Goal: Information Seeking & Learning: Learn about a topic

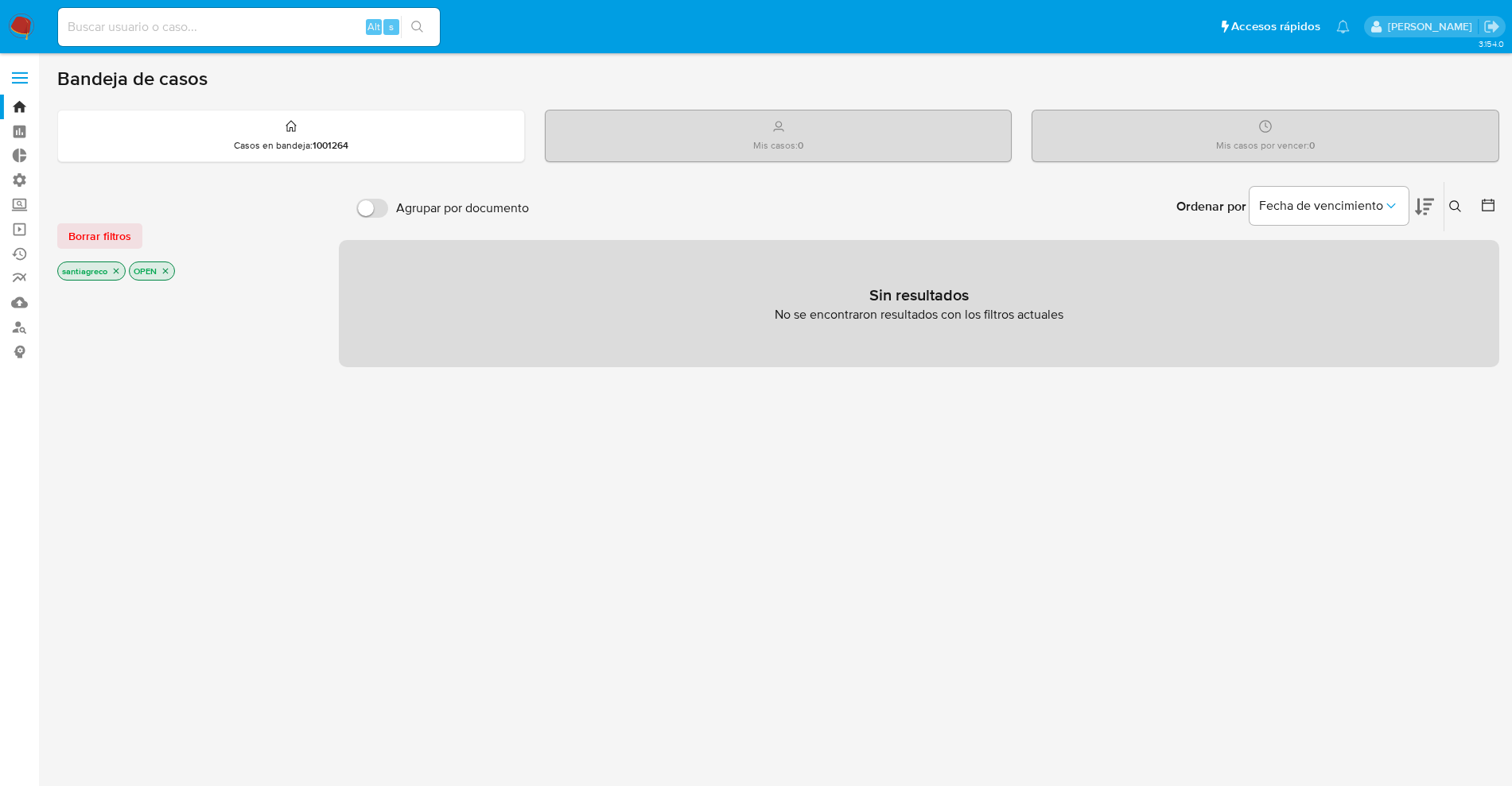
click at [164, 269] on icon "close-filter" at bounding box center [166, 271] width 9 height 9
click at [111, 273] on icon "close-filter" at bounding box center [116, 272] width 9 height 9
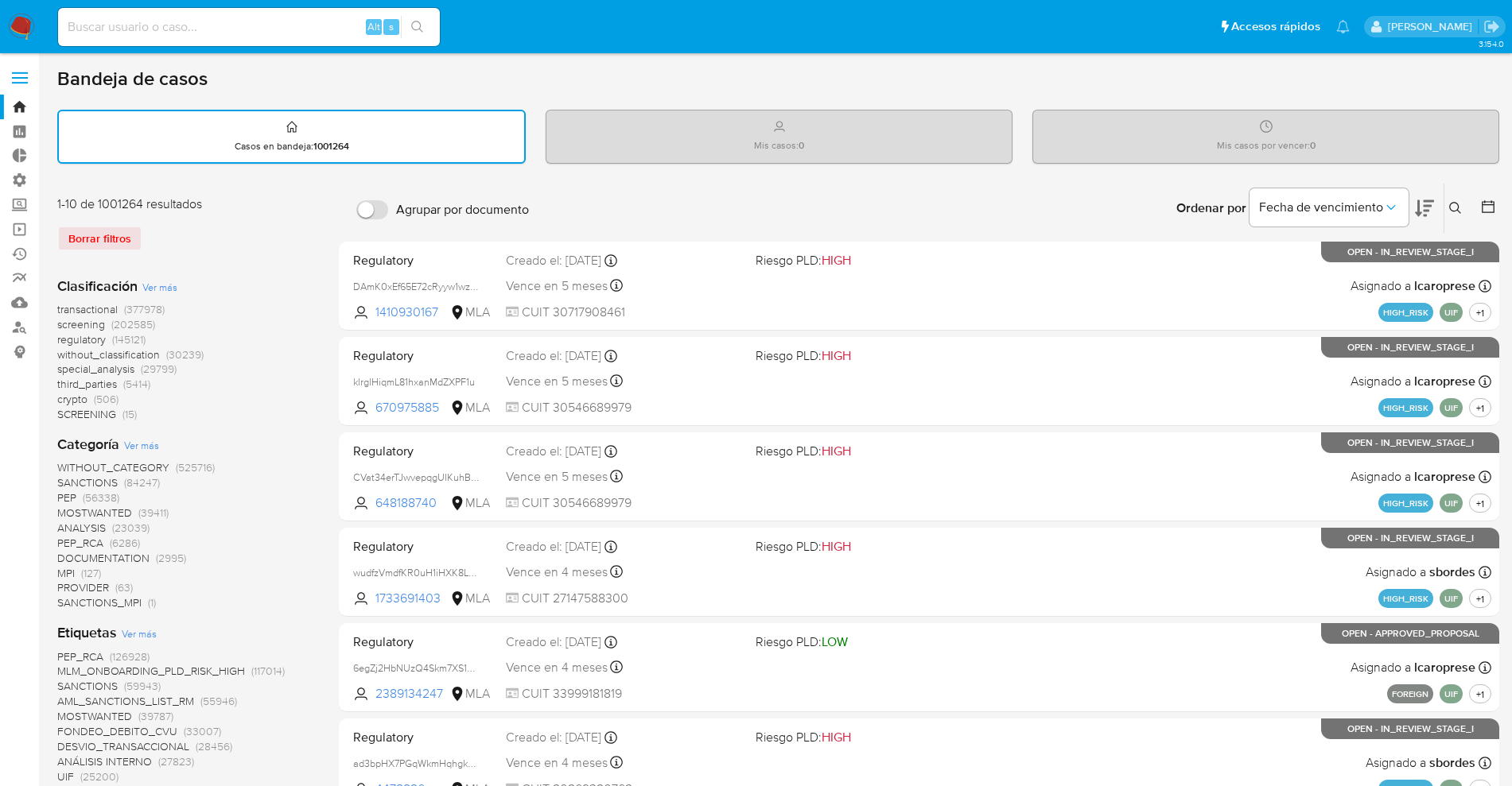
click at [1439, 205] on div "Ordenar por Fecha de vencimiento" at bounding box center [1304, 208] width 280 height 49
click at [1426, 204] on icon at bounding box center [1425, 207] width 19 height 19
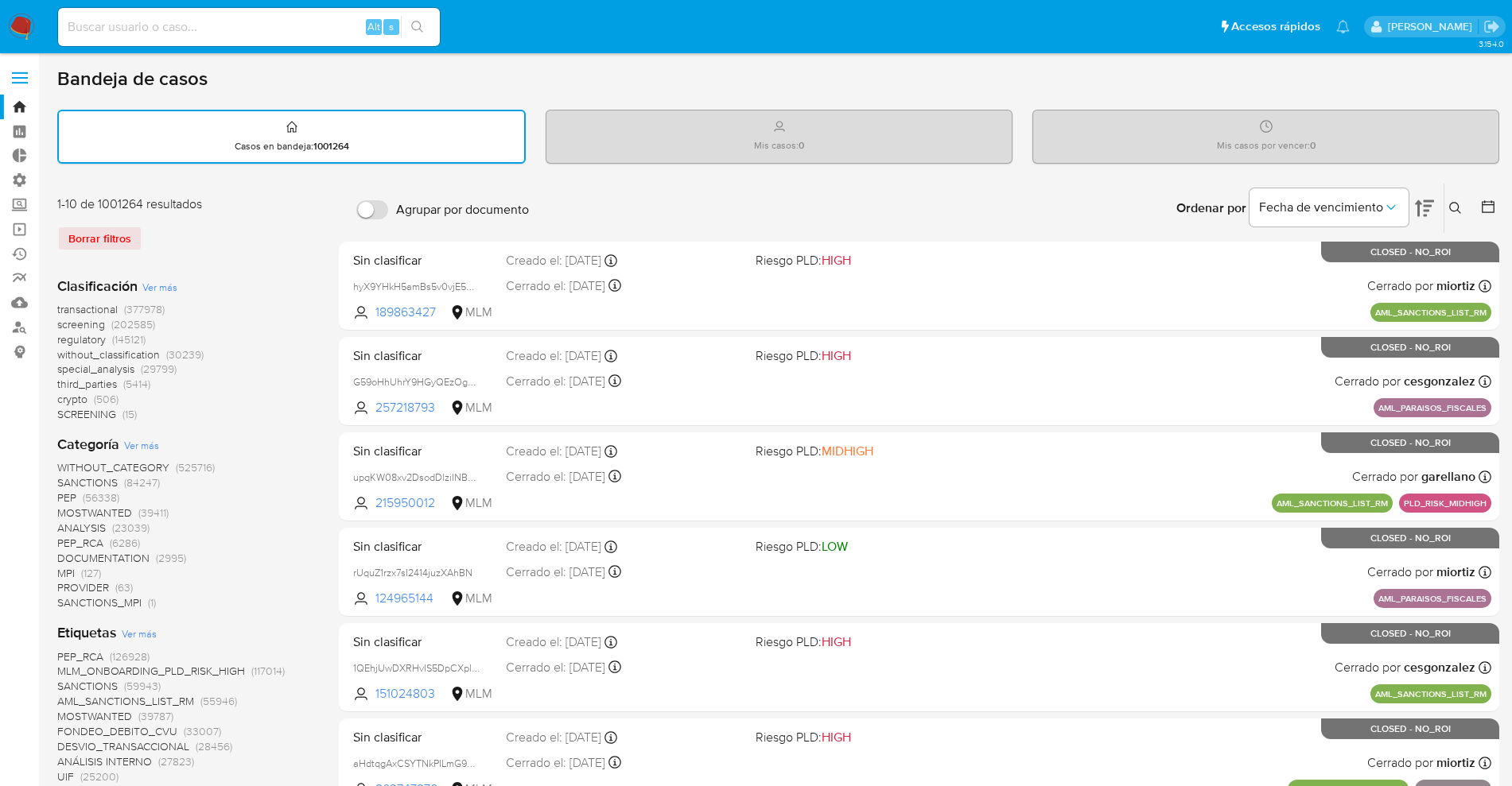
click at [1492, 211] on icon at bounding box center [1487, 206] width 15 height 15
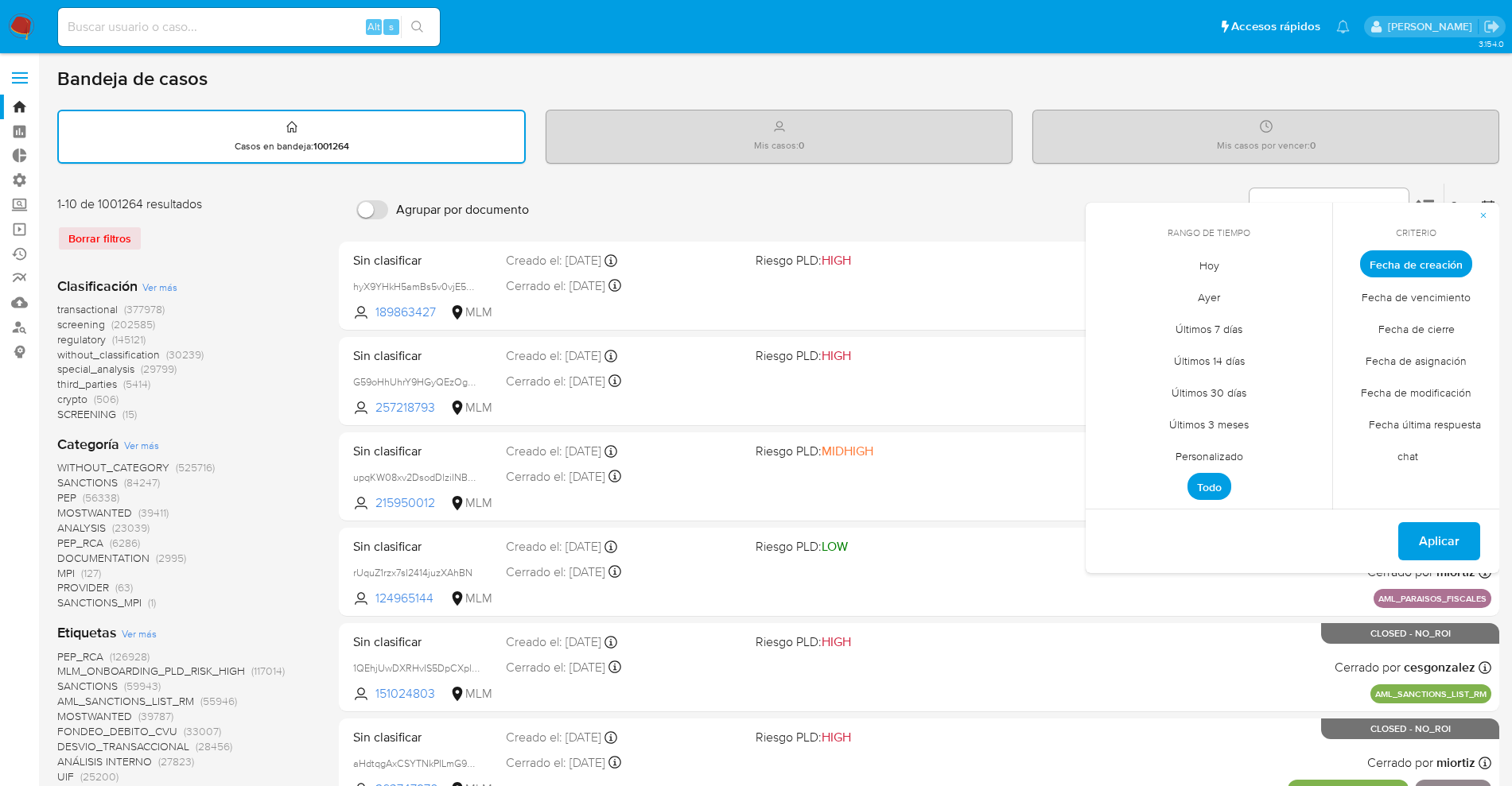
click at [1421, 334] on span "Fecha de cierre" at bounding box center [1416, 328] width 110 height 33
click at [1206, 451] on span "Personalizado" at bounding box center [1209, 456] width 101 height 33
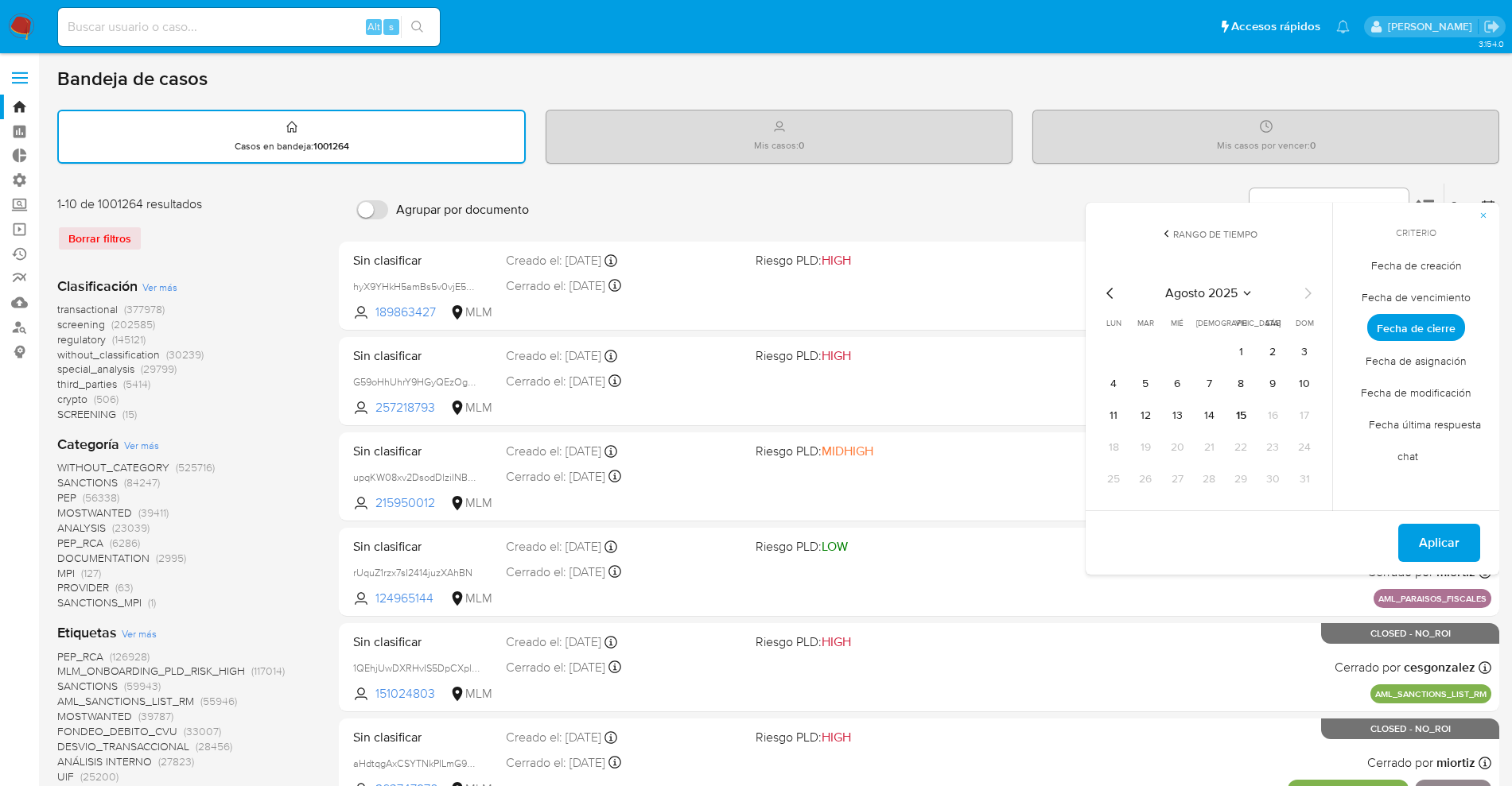
click at [1104, 299] on icon "Mes anterior" at bounding box center [1110, 293] width 19 height 19
click at [1111, 305] on div "[DATE] [DATE] lun [DATE] [PERSON_NAME][DATE] mié [DATE] jue [DATE] vie [DATE] s…" at bounding box center [1209, 388] width 217 height 208
click at [1112, 291] on icon "Mes anterior" at bounding box center [1110, 293] width 19 height 19
click at [1107, 289] on icon "Mes anterior" at bounding box center [1110, 293] width 19 height 19
click at [1103, 293] on icon "Mes anterior" at bounding box center [1110, 293] width 19 height 19
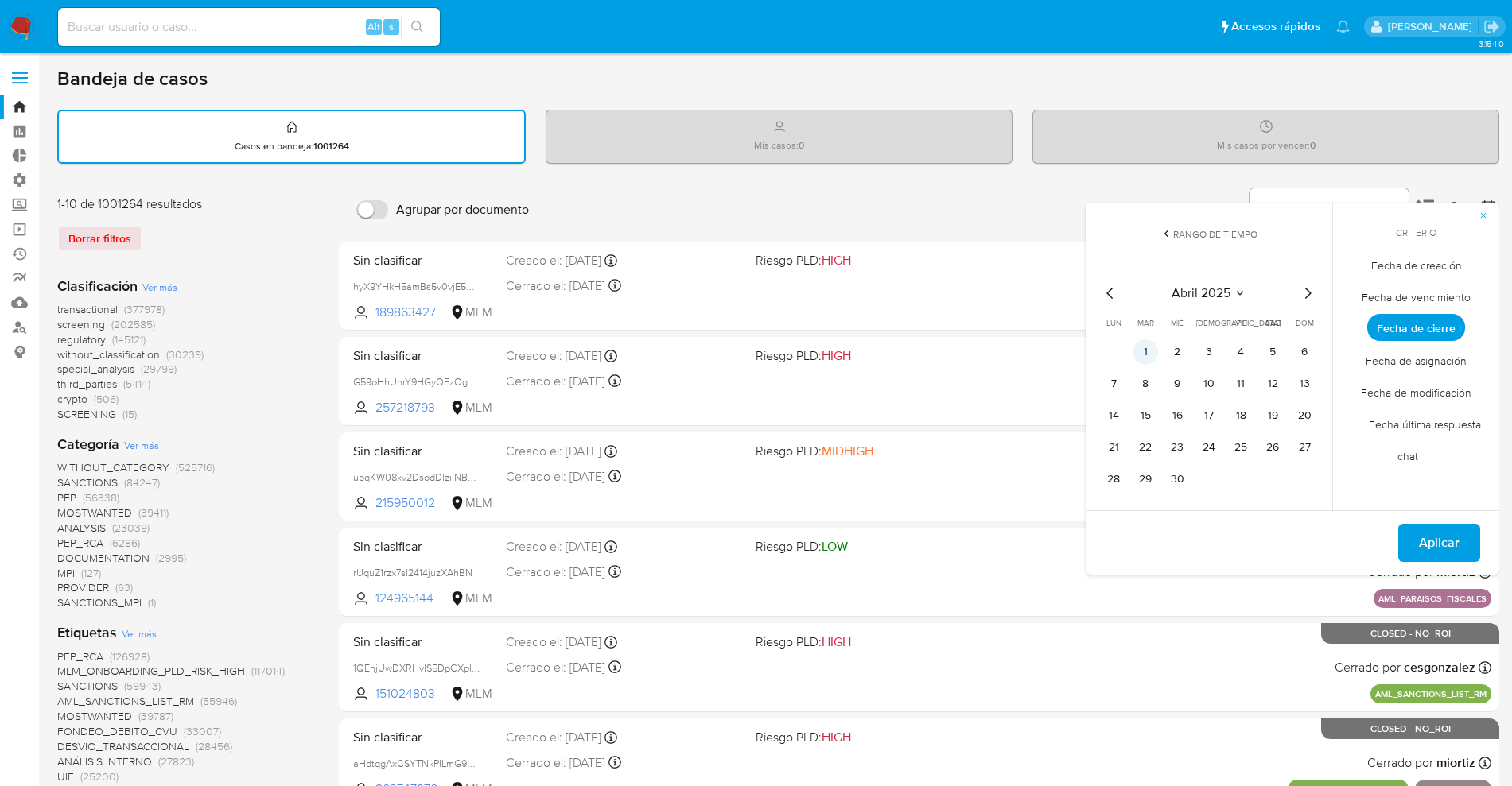
click at [1155, 343] on button "1" at bounding box center [1145, 352] width 25 height 25
click at [1300, 297] on icon "Mes siguiente" at bounding box center [1307, 293] width 19 height 19
click at [1310, 298] on icon "Mes siguiente" at bounding box center [1307, 293] width 19 height 19
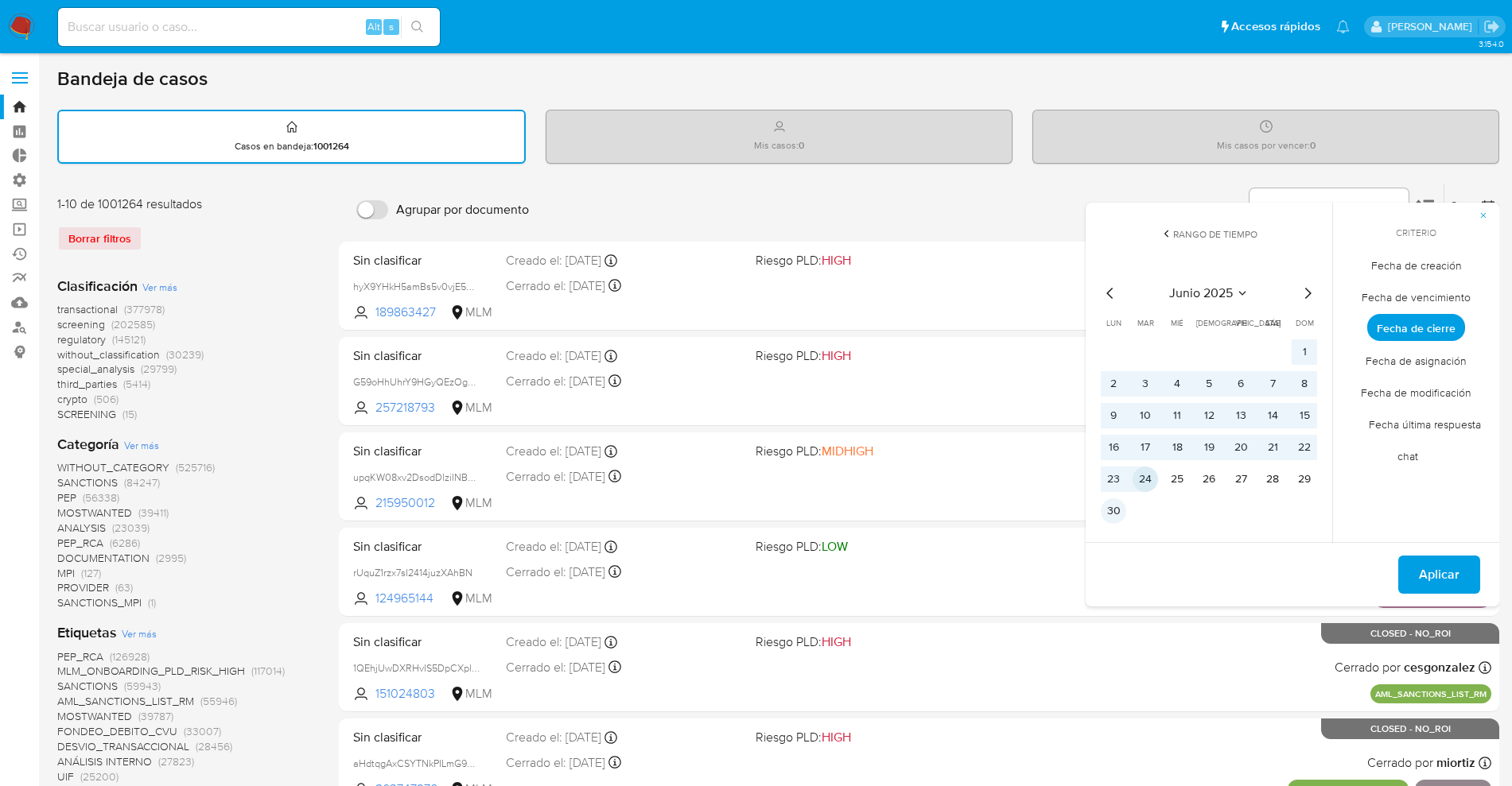
drag, startPoint x: 1129, startPoint y: 507, endPoint x: 1115, endPoint y: 517, distance: 17.2
click at [1115, 517] on tr "30" at bounding box center [1209, 511] width 217 height 25
click at [1115, 517] on button "30" at bounding box center [1113, 511] width 25 height 25
click at [1464, 571] on button "Aplicar" at bounding box center [1439, 575] width 82 height 38
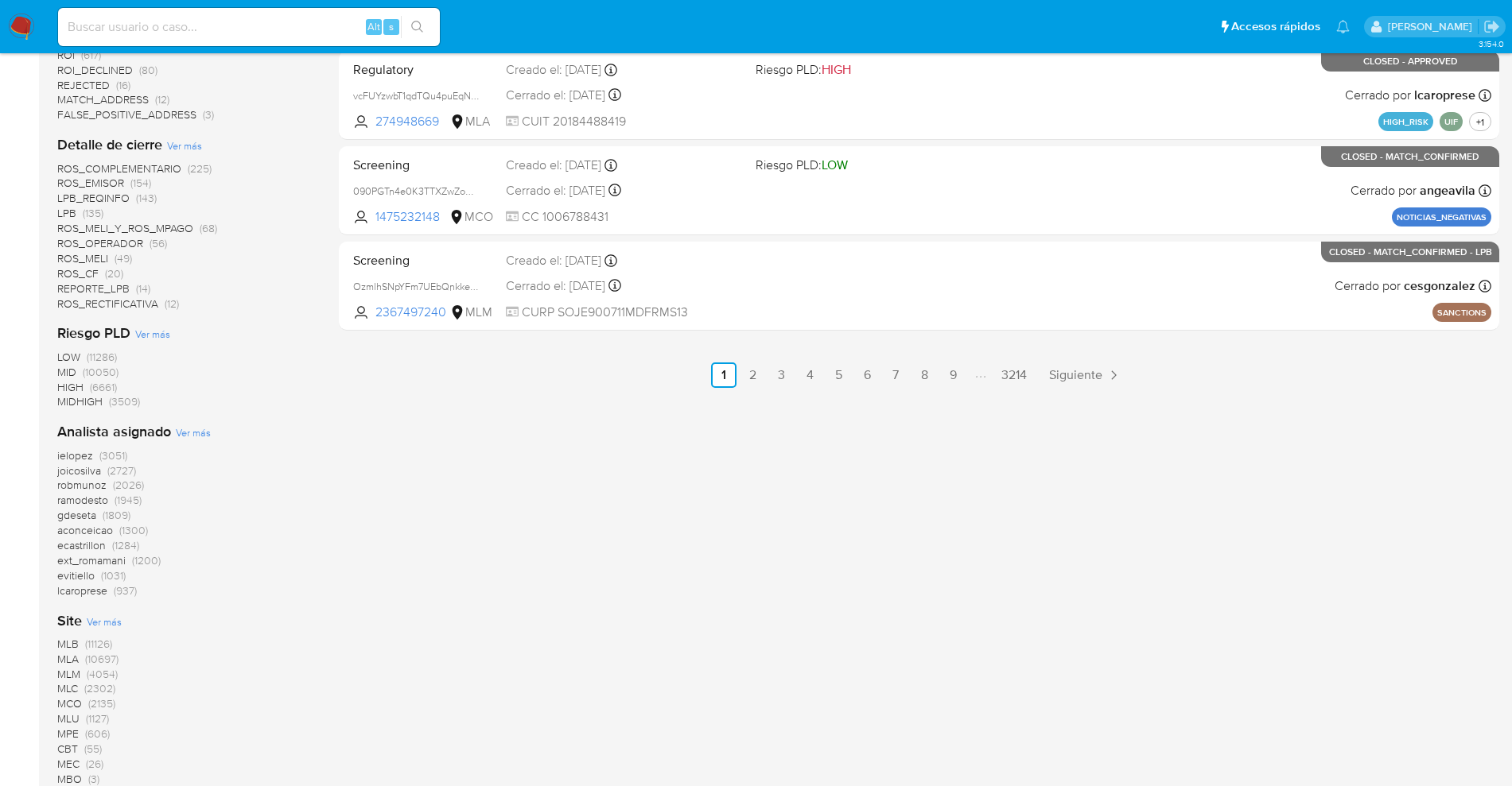
scroll to position [946, 0]
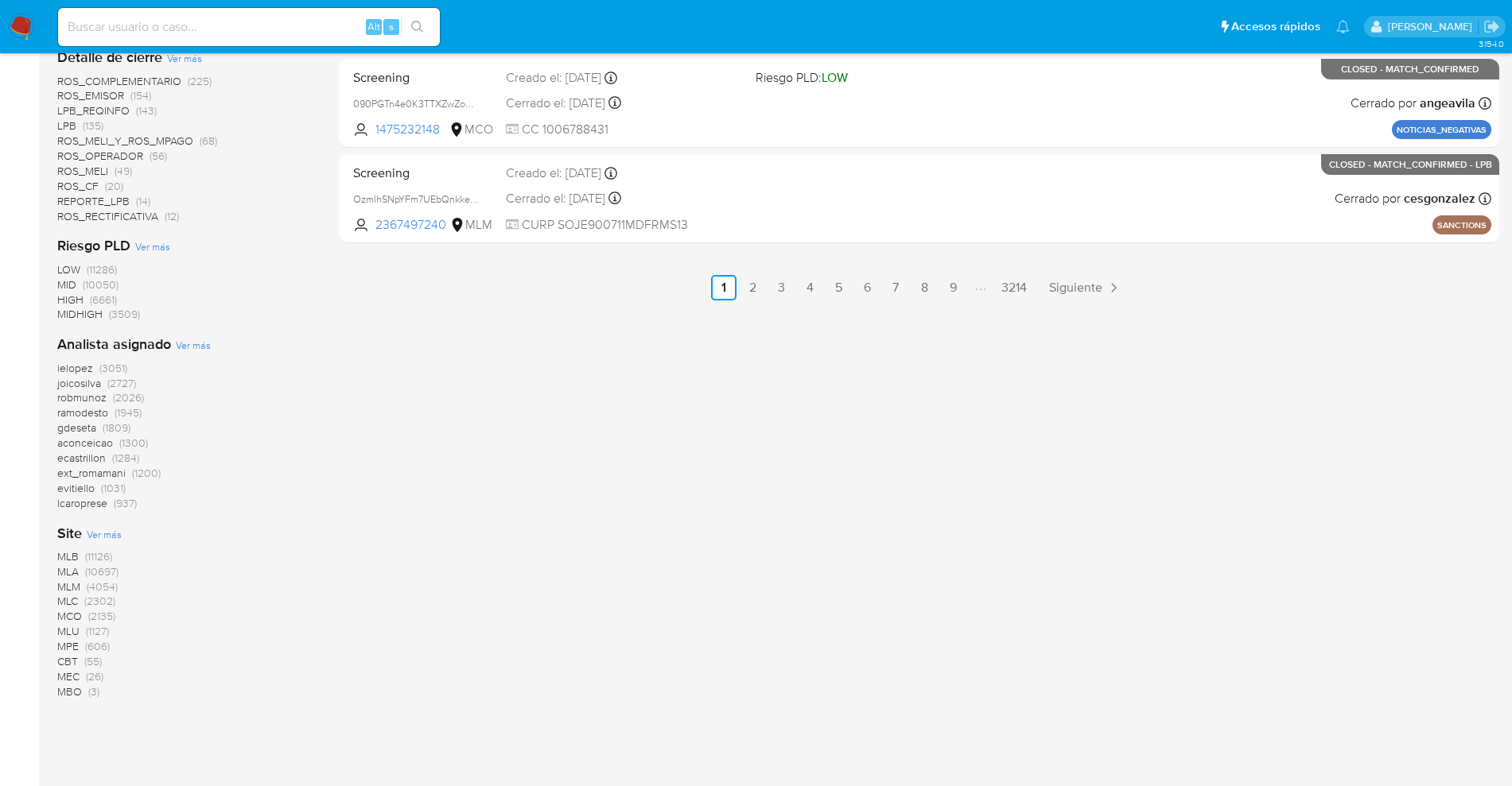
click at [84, 555] on span "MLB (11126)" at bounding box center [85, 557] width 55 height 15
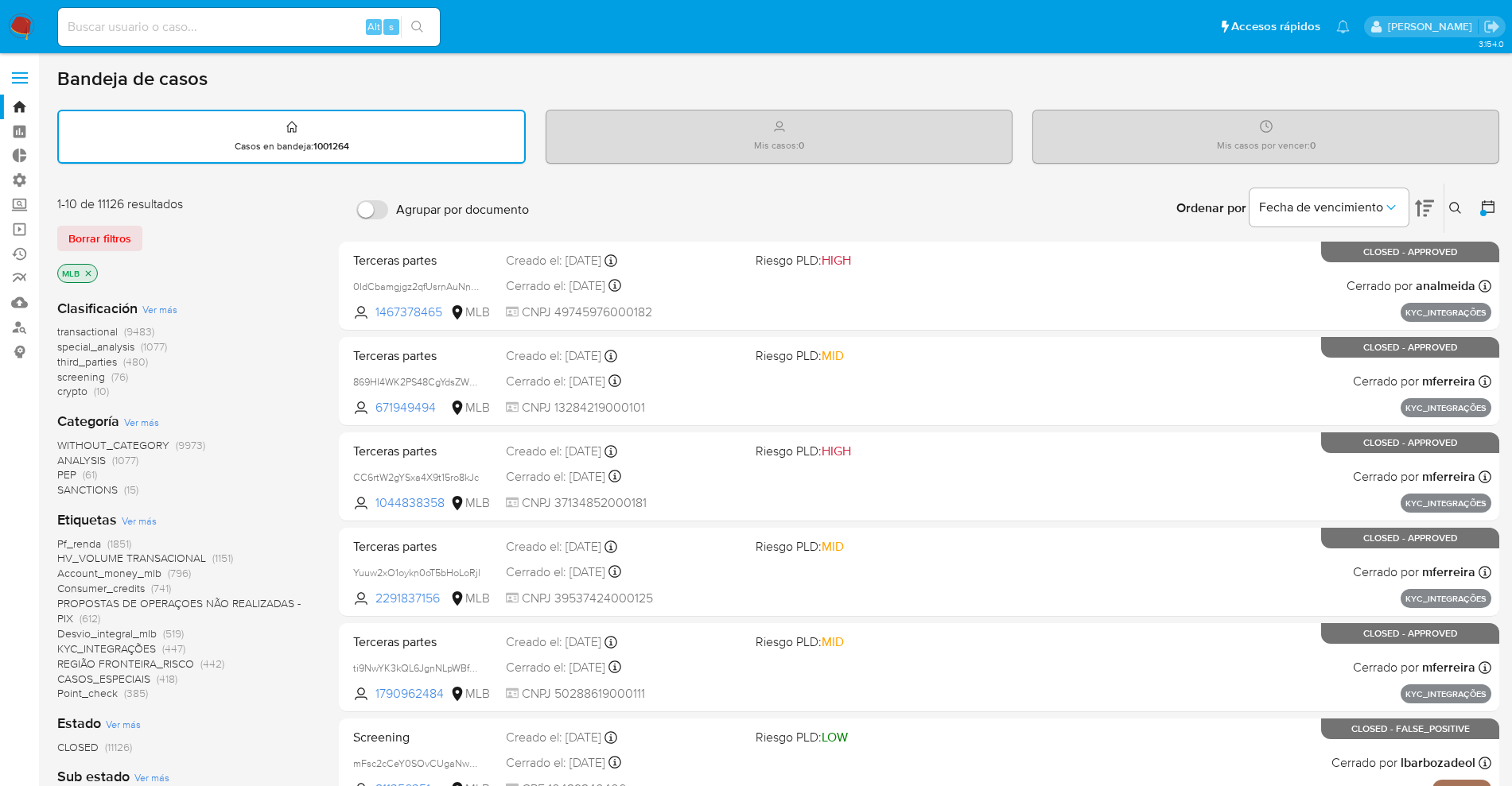
click at [167, 308] on span "Ver más" at bounding box center [159, 309] width 35 height 15
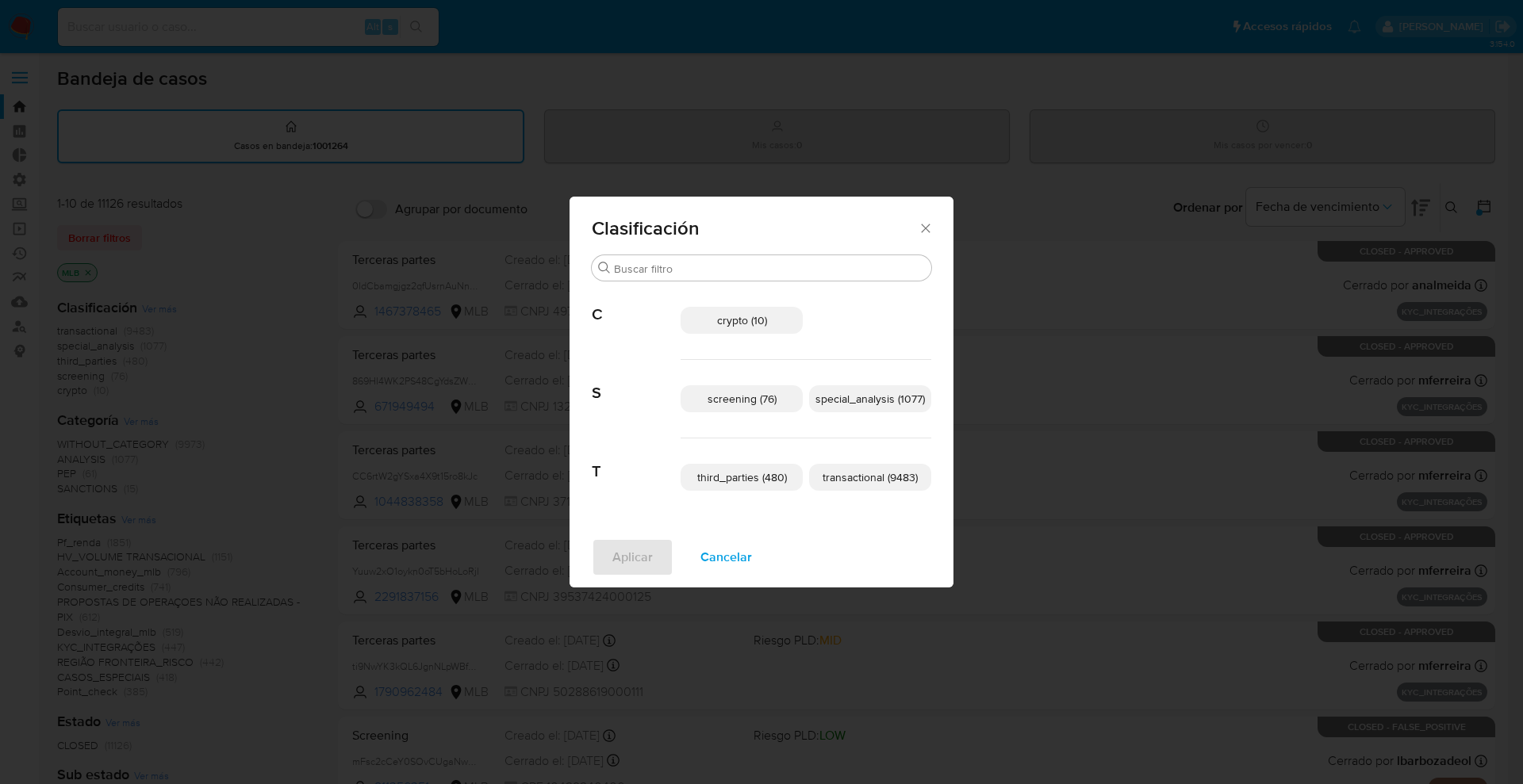
click at [876, 481] on span "transactional (9483)" at bounding box center [870, 476] width 95 height 15
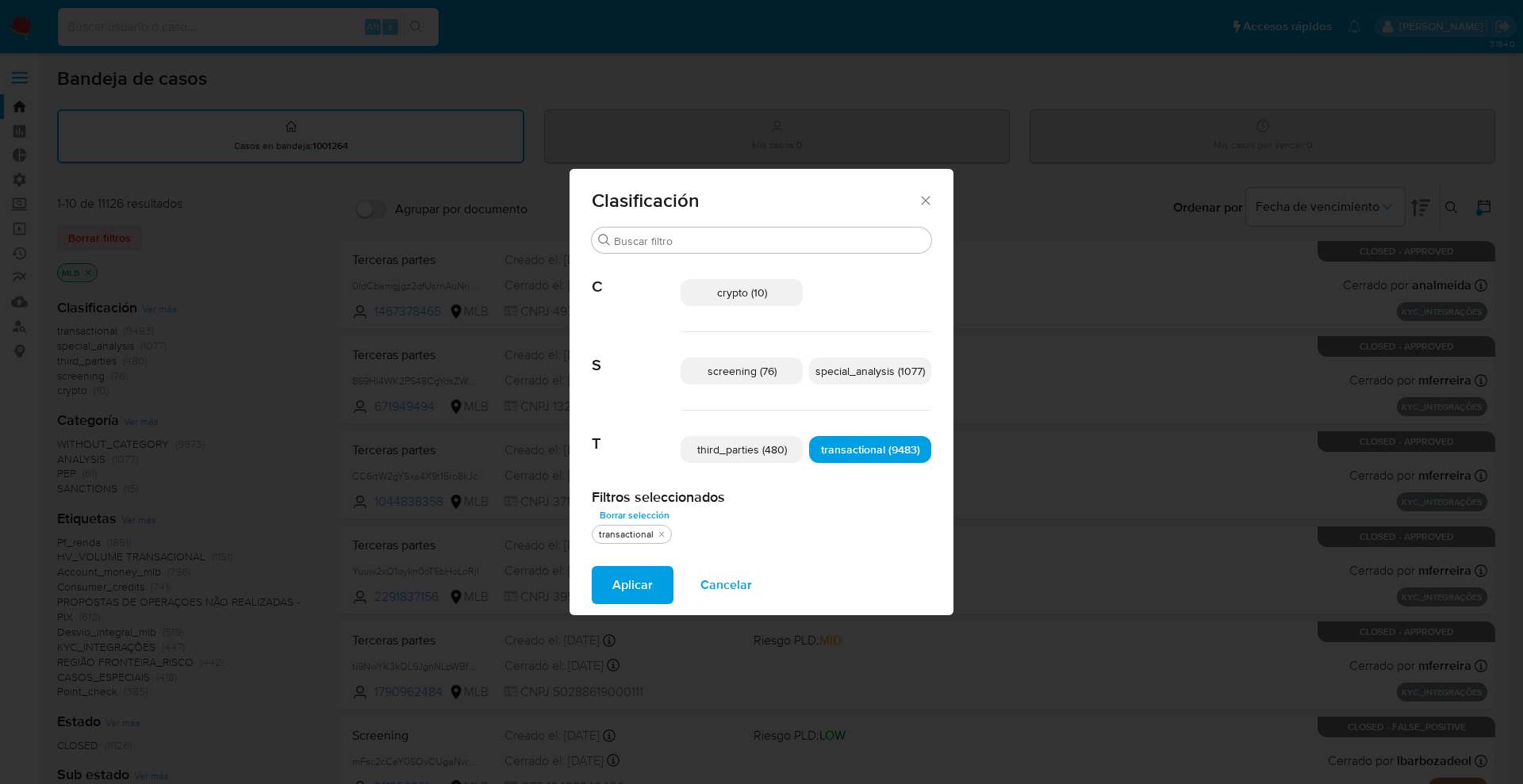
click at [876, 374] on span "special_analysis (1077)" at bounding box center [870, 370] width 110 height 15
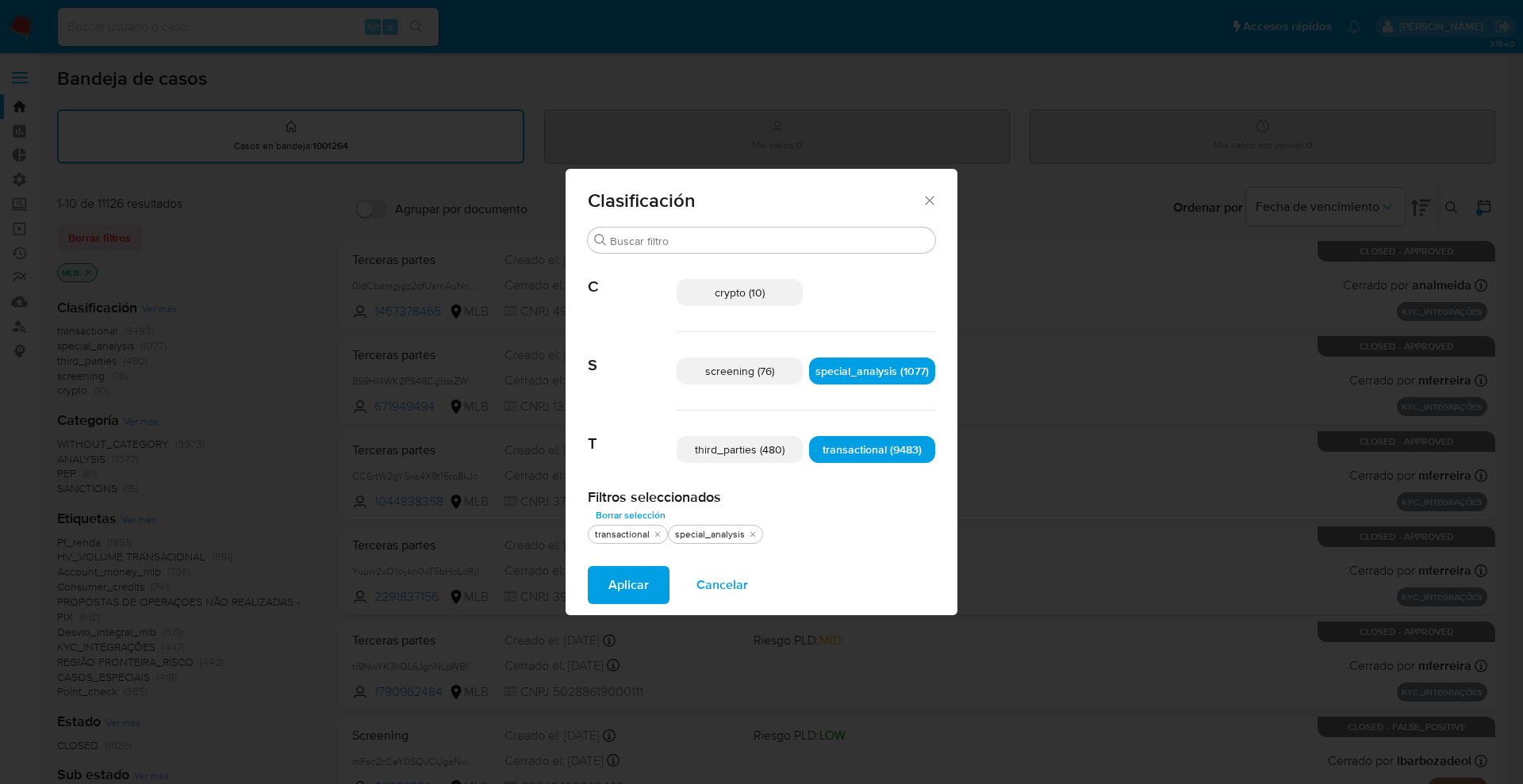
click at [732, 303] on p "crypto (10)" at bounding box center [739, 293] width 126 height 27
click at [644, 581] on span "Aplicar" at bounding box center [628, 585] width 41 height 34
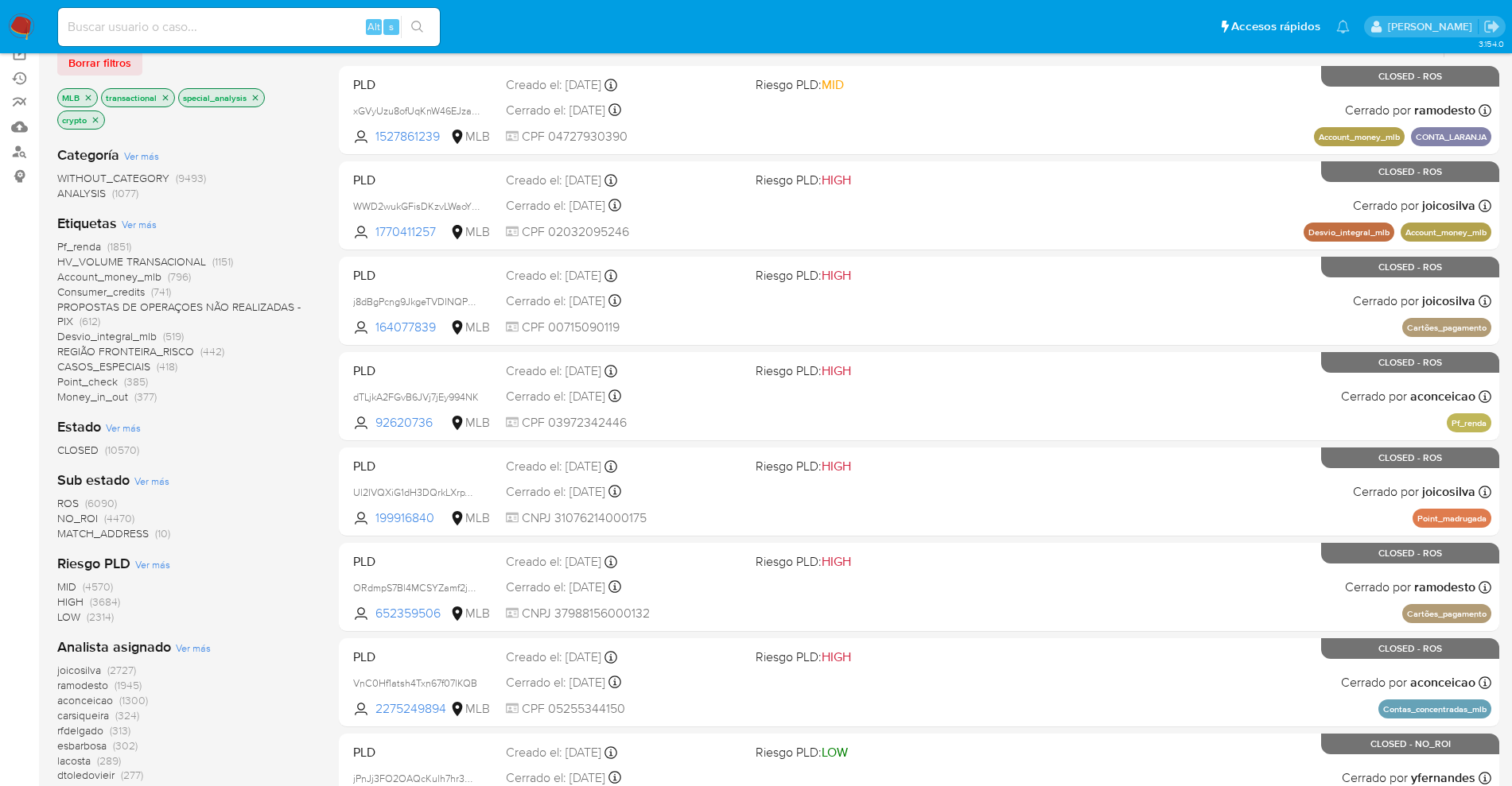
scroll to position [198, 0]
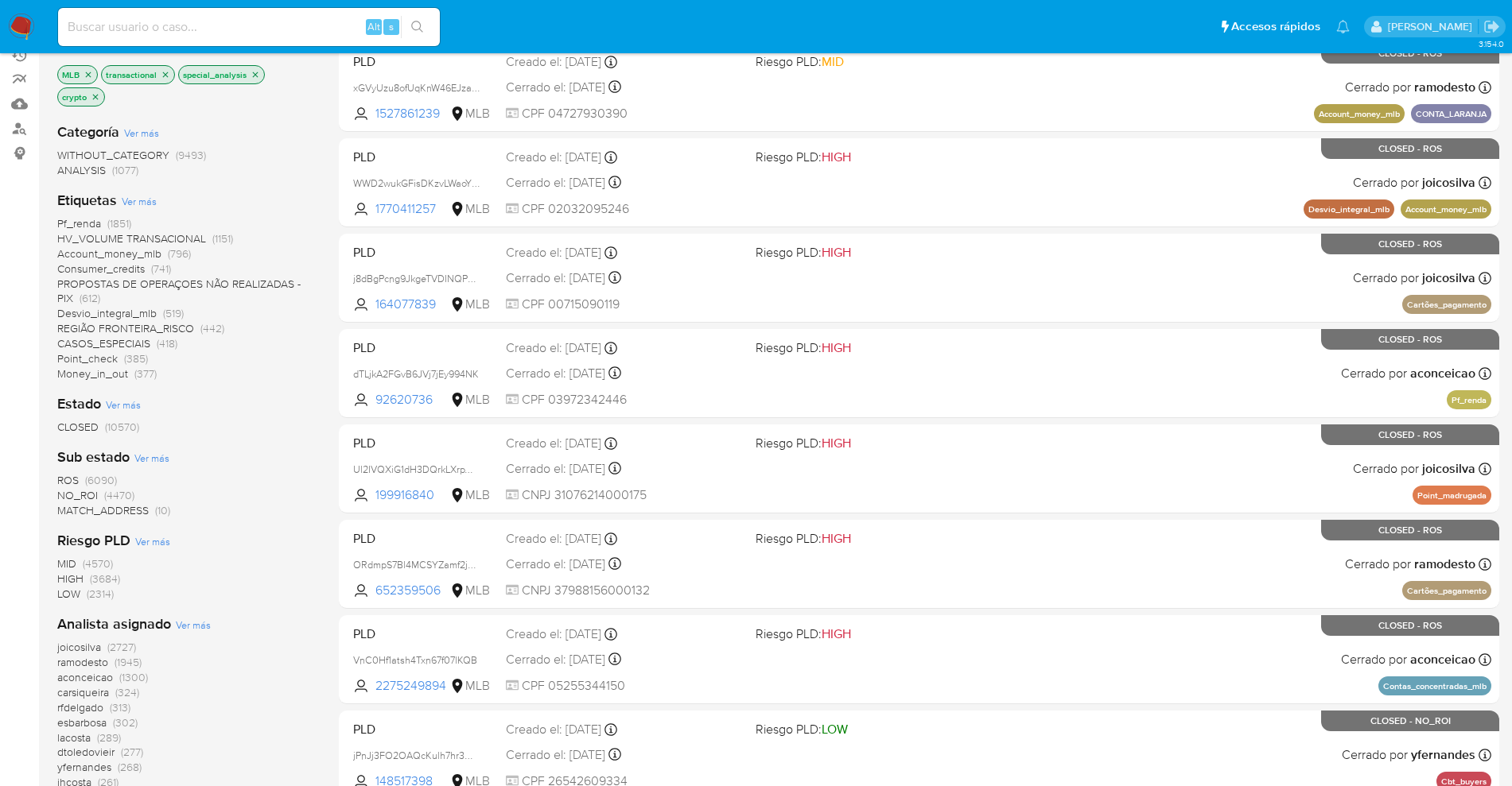
click at [133, 502] on span "MATCH_ADDRESS" at bounding box center [103, 509] width 91 height 15
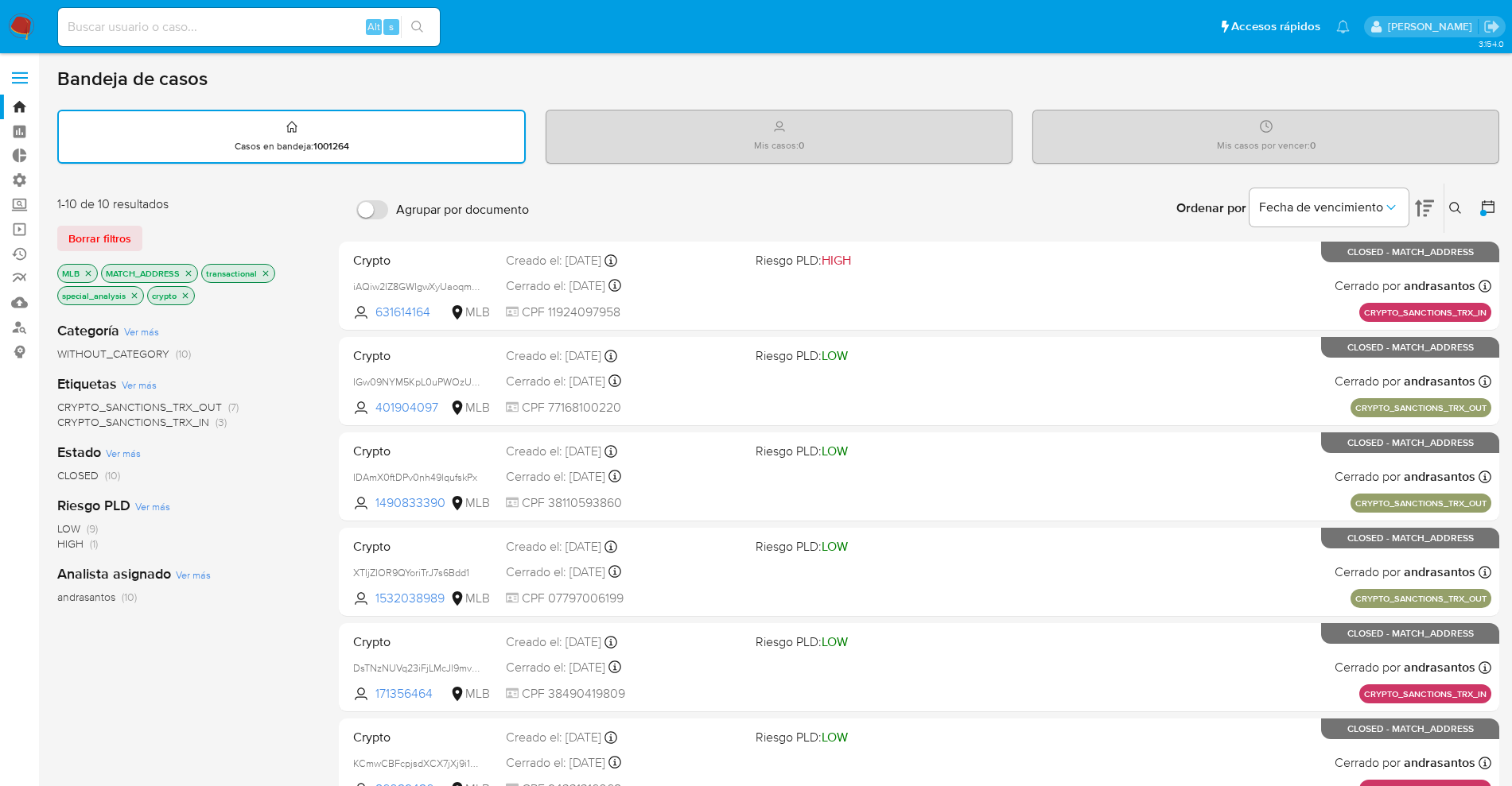
click at [186, 295] on icon "close-filter" at bounding box center [185, 296] width 9 height 9
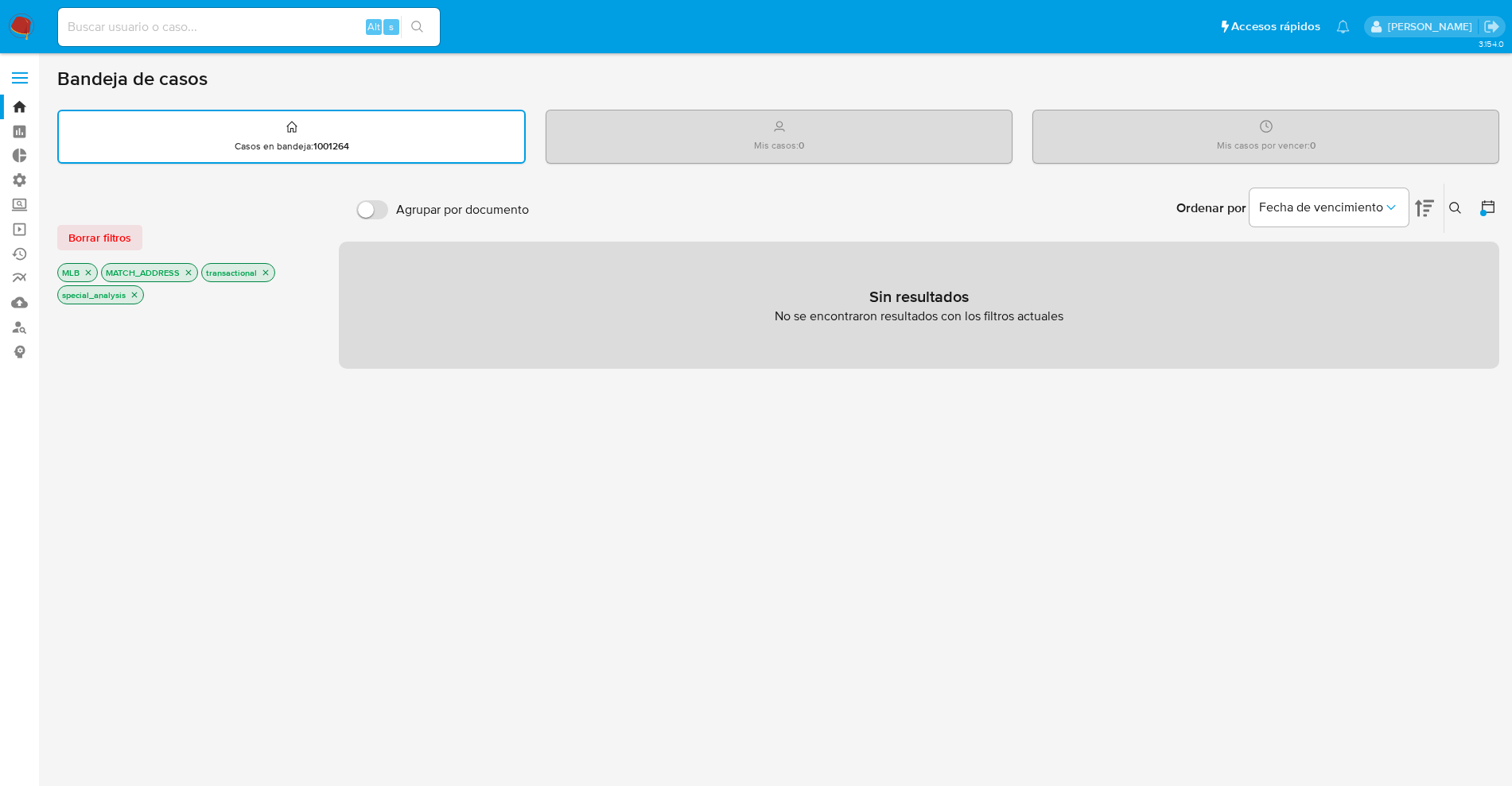
click at [168, 438] on div at bounding box center [185, 578] width 256 height 540
click at [137, 293] on icon "close-filter" at bounding box center [134, 295] width 9 height 9
click at [268, 268] on icon "close-filter" at bounding box center [266, 272] width 9 height 9
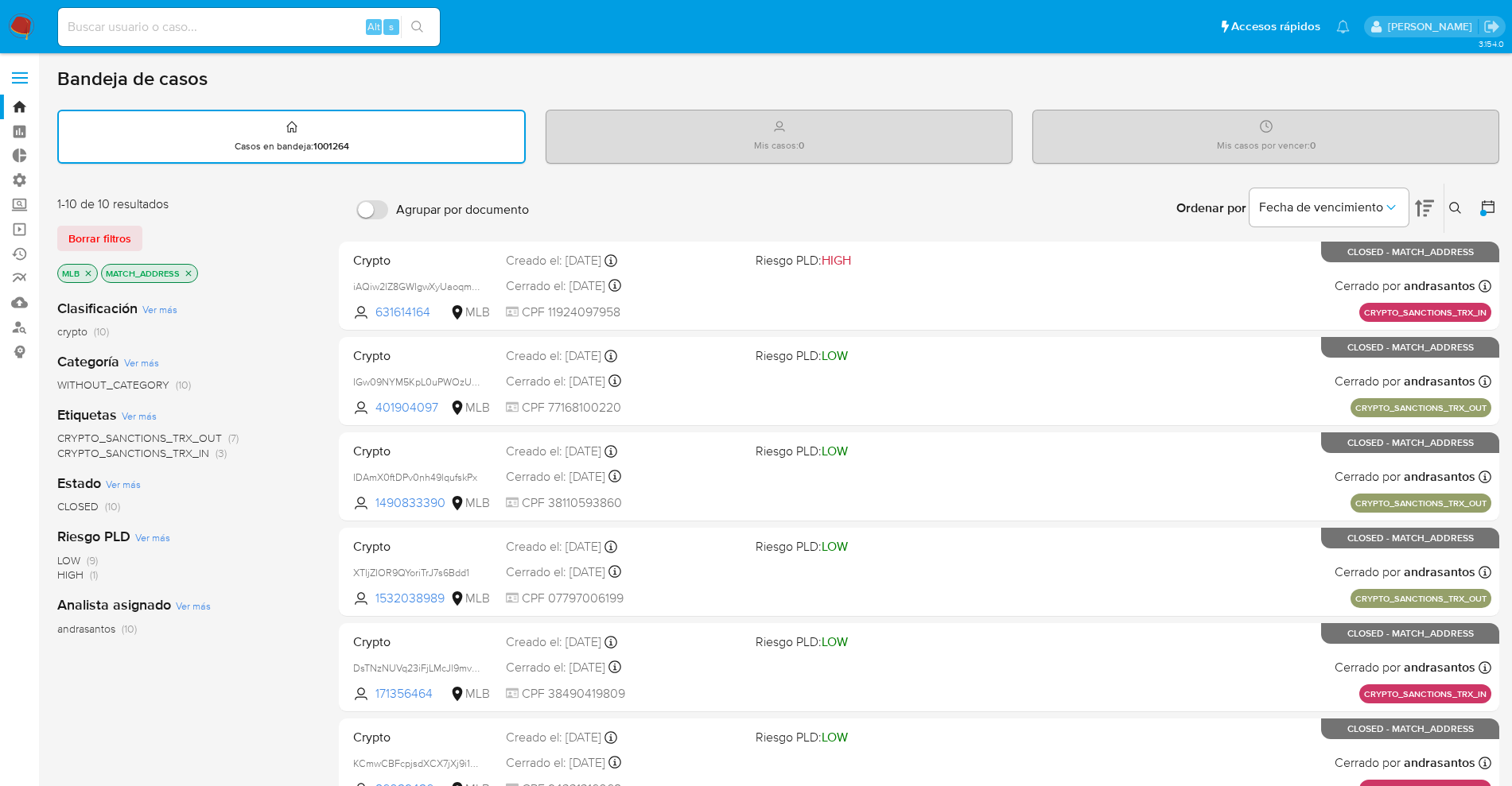
click at [193, 274] on p "MATCH_ADDRESS" at bounding box center [149, 273] width 96 height 17
click at [189, 274] on icon "close-filter" at bounding box center [188, 273] width 5 height 5
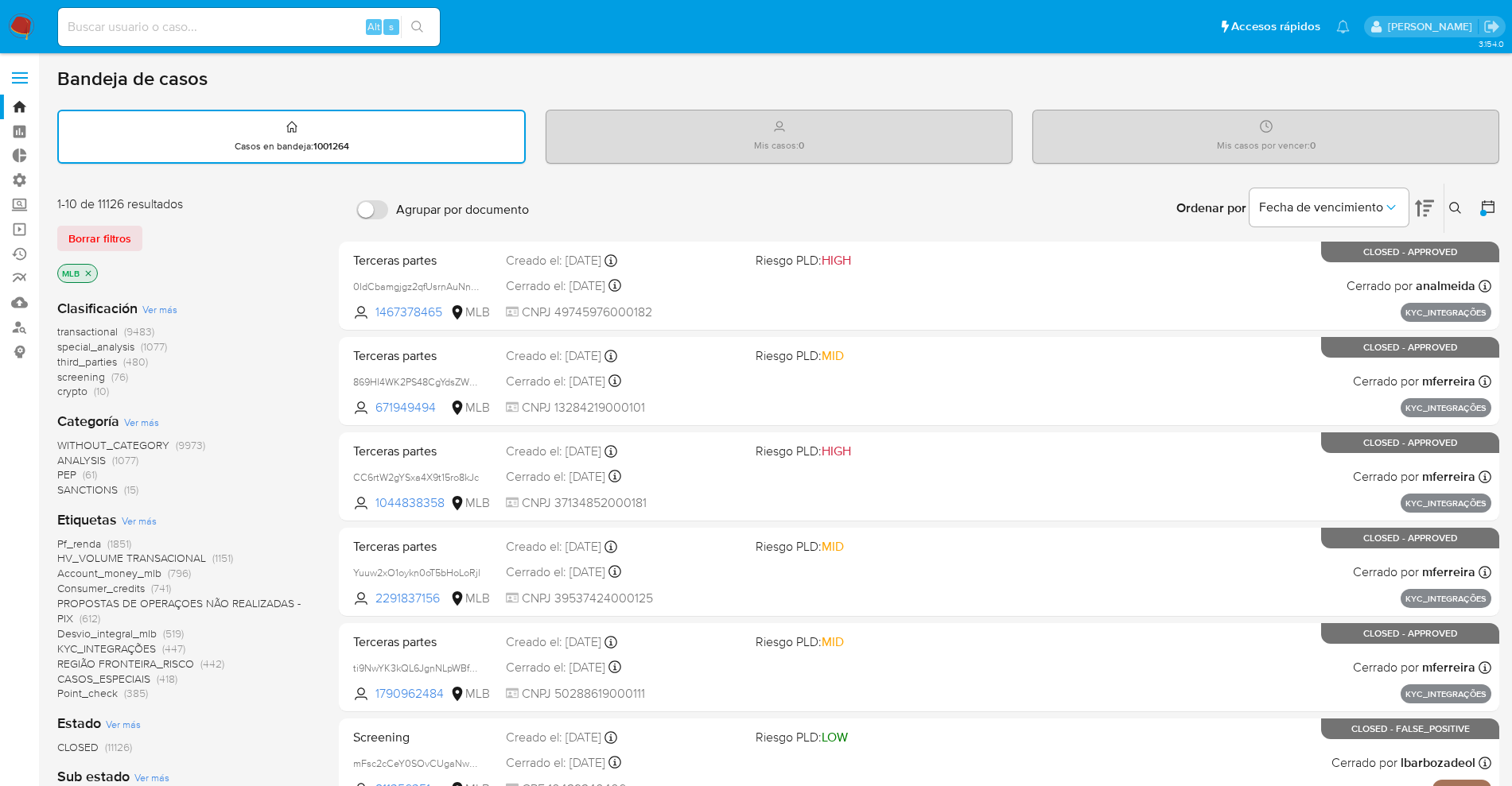
click at [158, 302] on span "Ver más" at bounding box center [159, 309] width 35 height 15
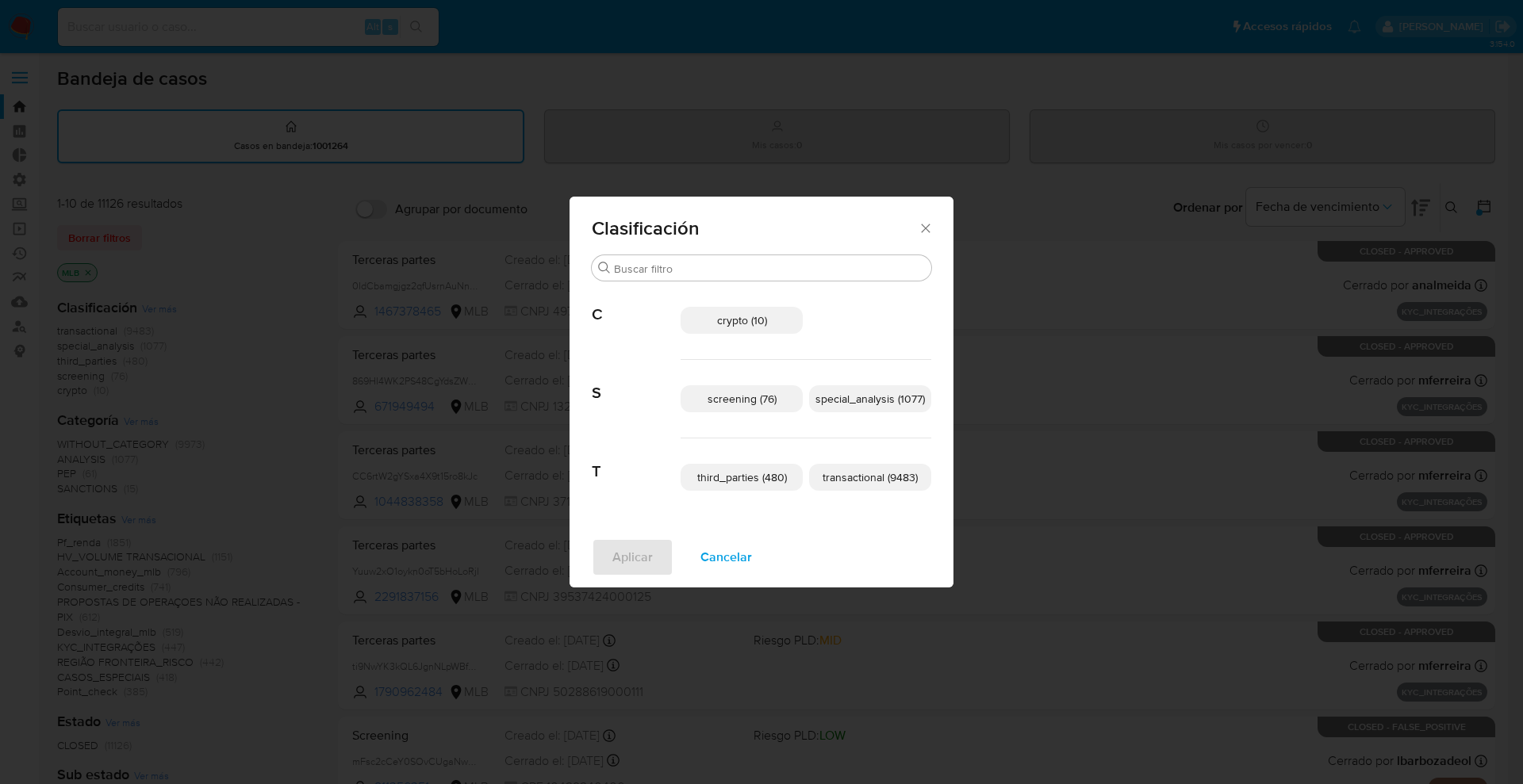
click at [726, 318] on span "crypto (10)" at bounding box center [742, 319] width 50 height 15
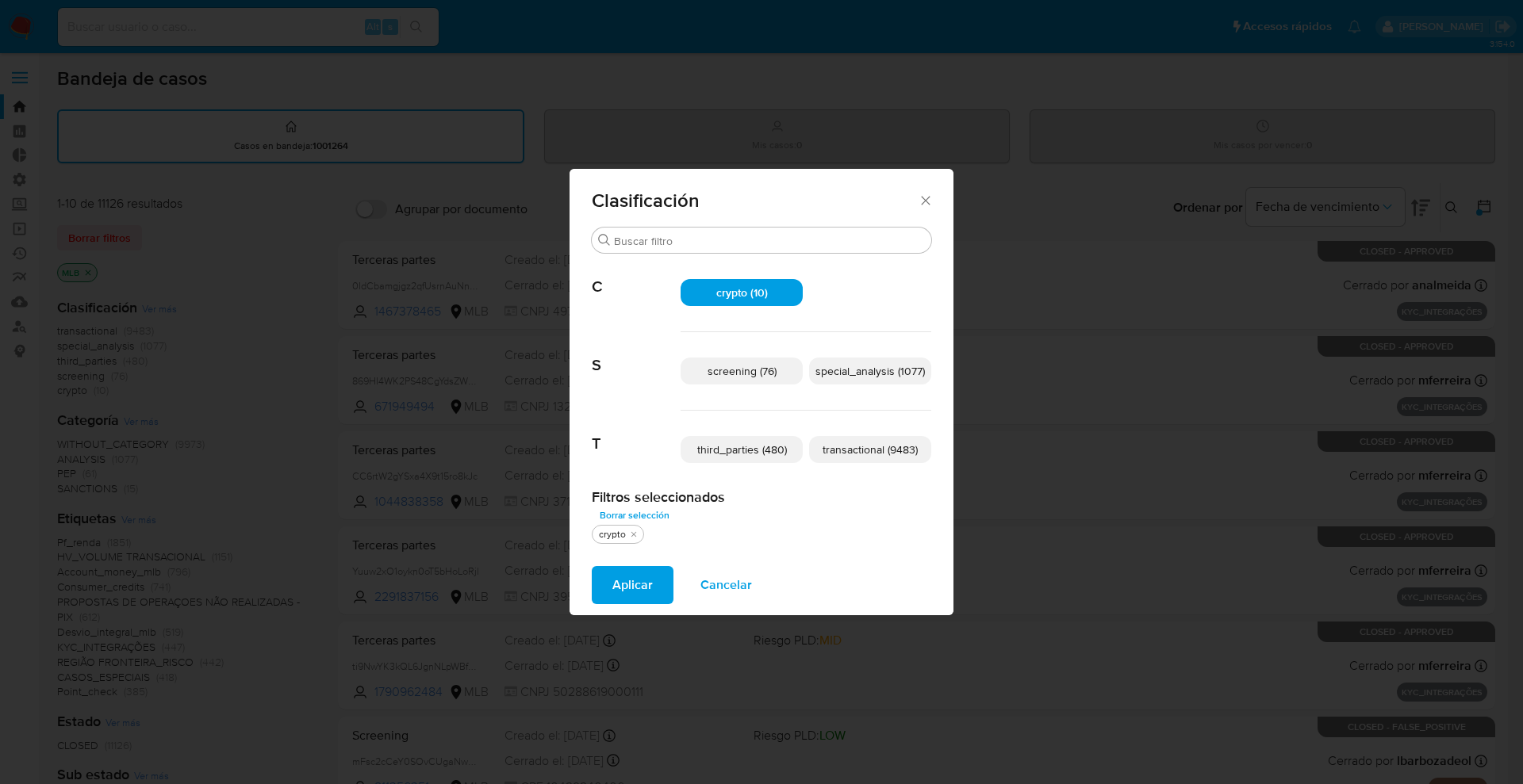
click at [884, 367] on span "special_analysis (1077)" at bounding box center [870, 370] width 110 height 15
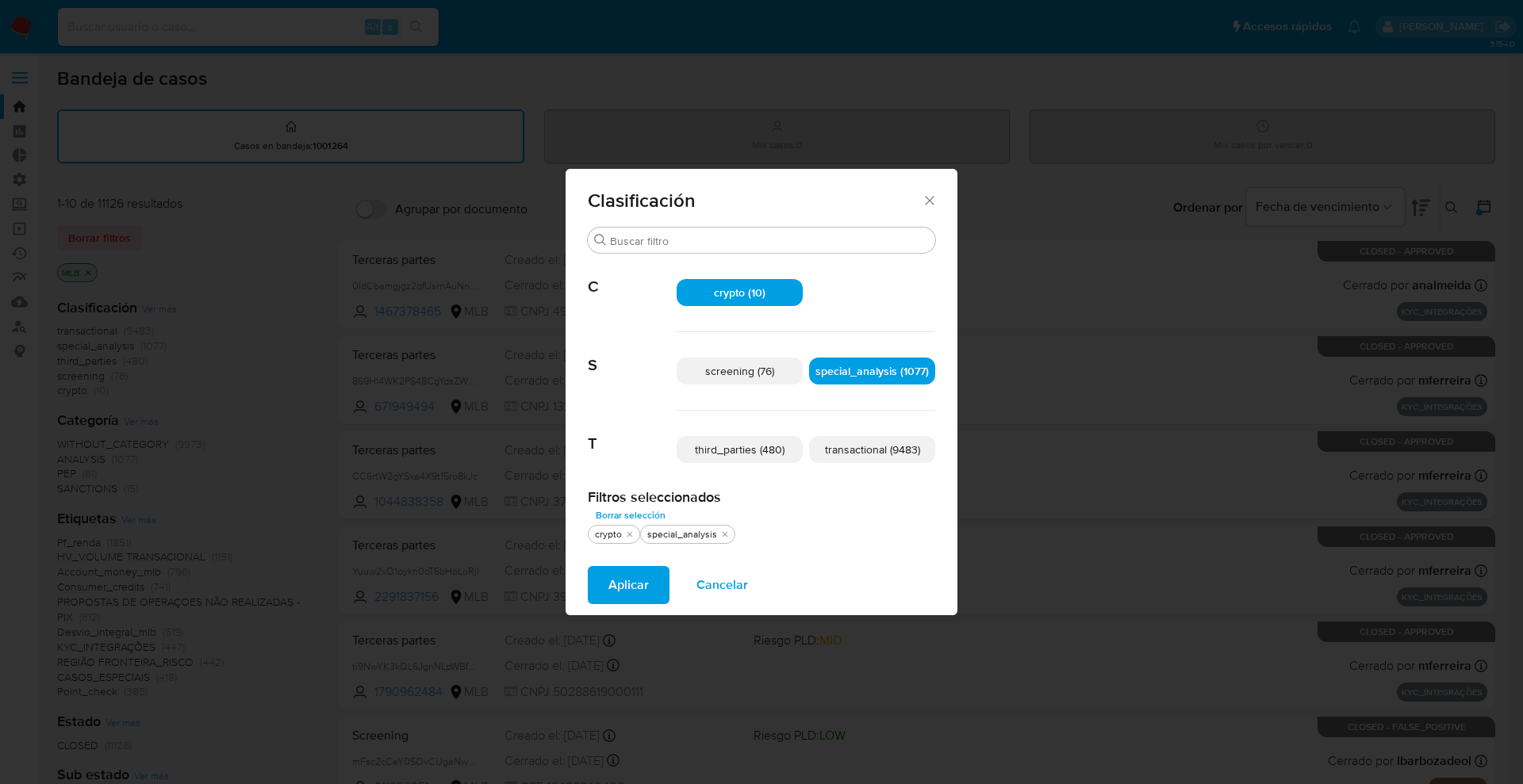
click at [879, 455] on span "transactional (9483)" at bounding box center [872, 449] width 95 height 15
click at [624, 581] on span "Aplicar" at bounding box center [628, 585] width 41 height 34
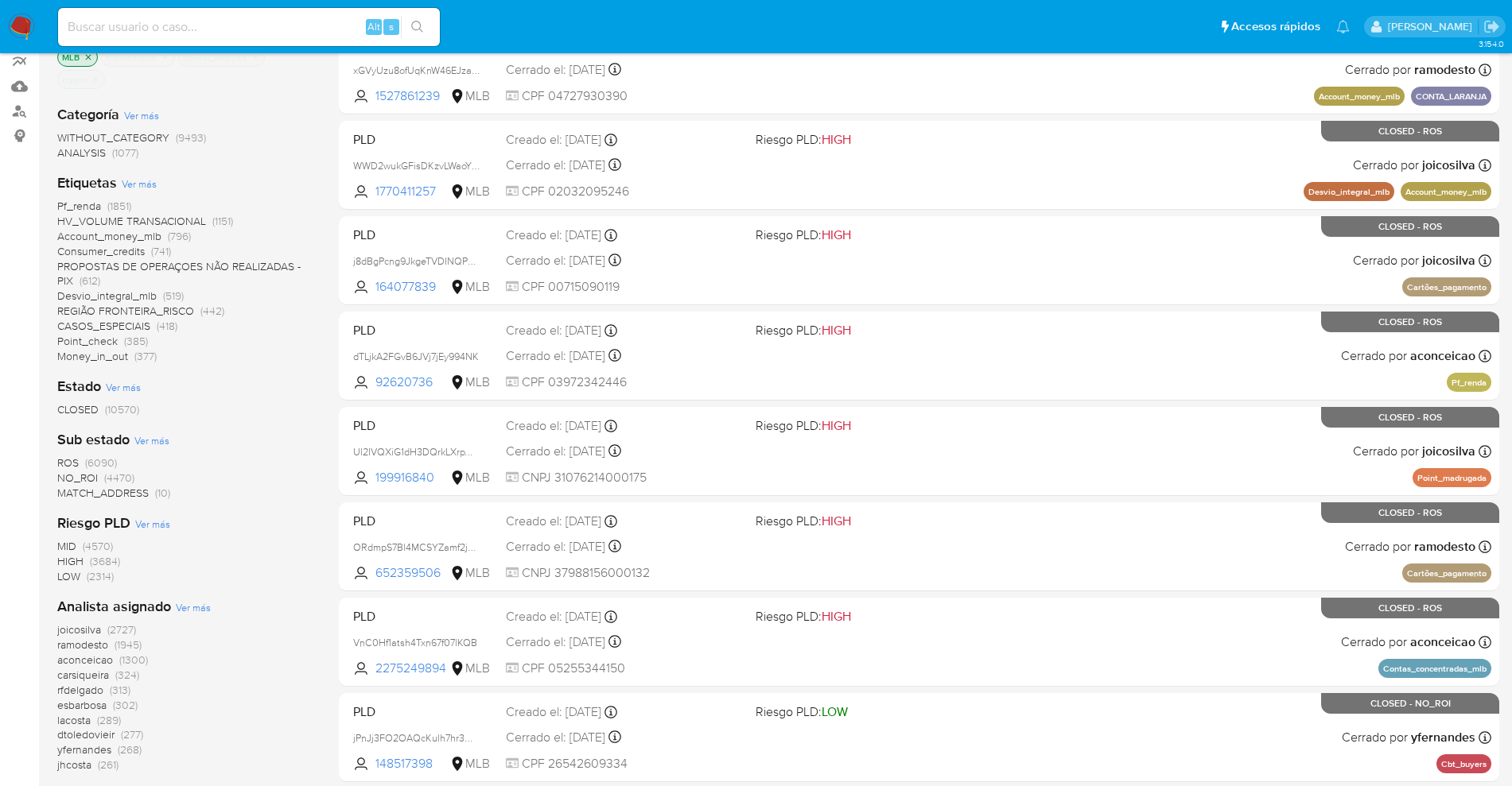
scroll to position [99, 0]
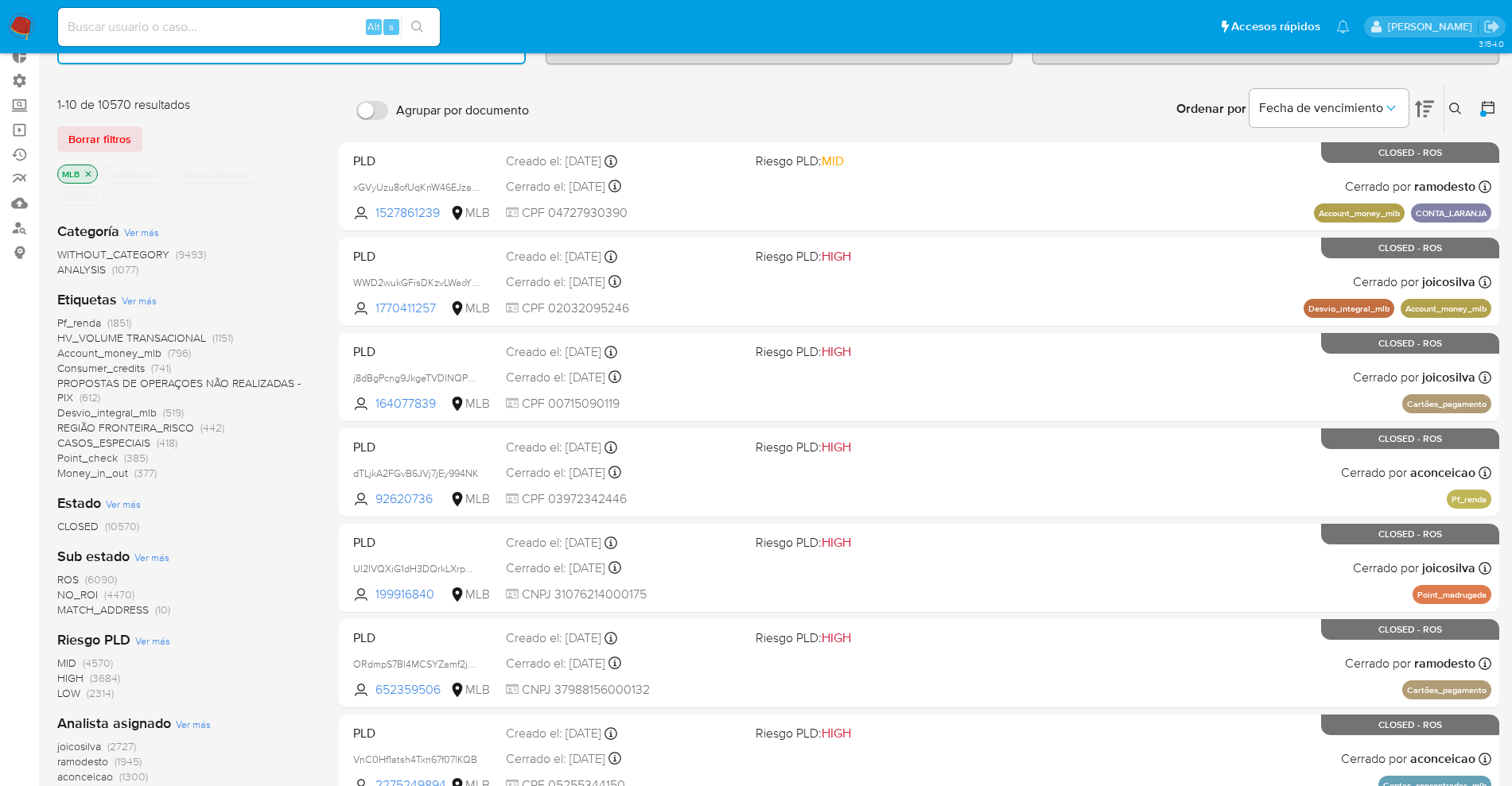
drag, startPoint x: 60, startPoint y: 102, endPoint x: 177, endPoint y: 101, distance: 117.0
click at [177, 101] on div "1-10 de 10570 resultados" at bounding box center [185, 105] width 255 height 17
drag, startPoint x: 206, startPoint y: 101, endPoint x: 49, endPoint y: 114, distance: 157.5
click at [47, 111] on main "3.154.0" at bounding box center [756, 529] width 1512 height 1256
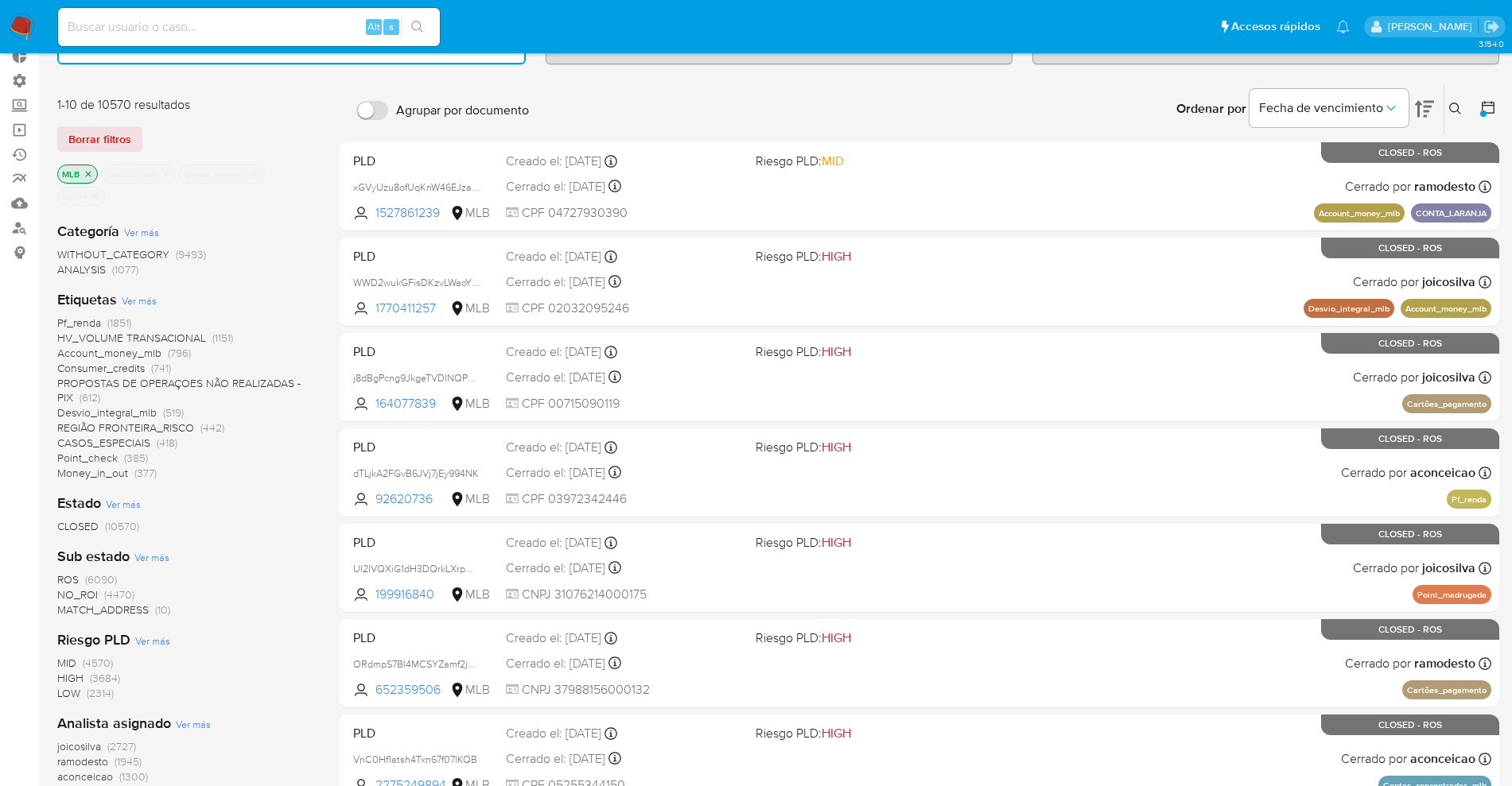
click at [268, 97] on div "1-10 de 10570 resultados" at bounding box center [185, 105] width 255 height 17
click at [276, 224] on div "Categoría Ver más WITHOUT_CATEGORY (9493) ANALYSIS (1077)" at bounding box center [185, 249] width 256 height 55
click at [1427, 107] on icon at bounding box center [1425, 108] width 19 height 19
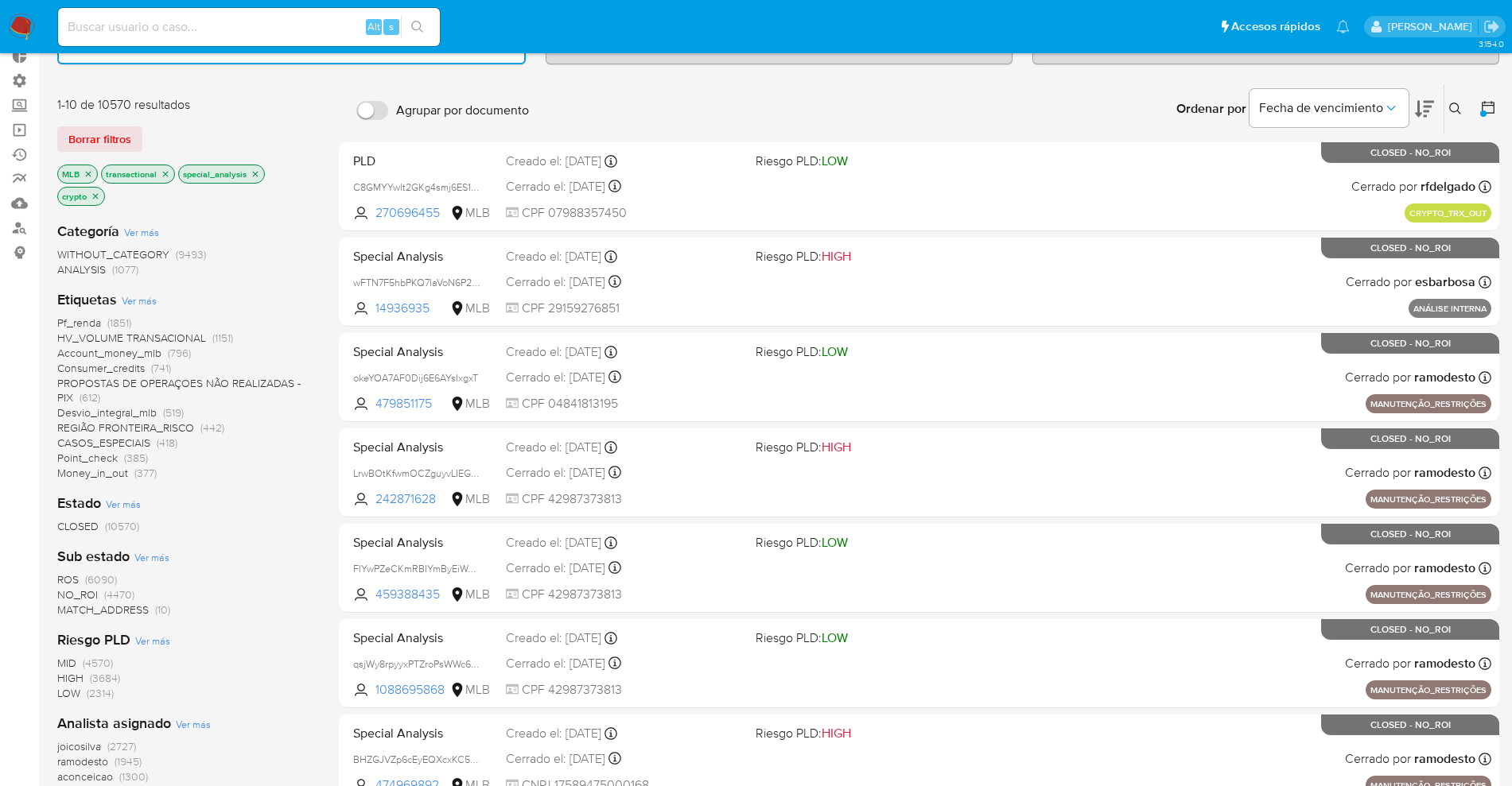
click at [1431, 110] on icon at bounding box center [1425, 108] width 19 height 19
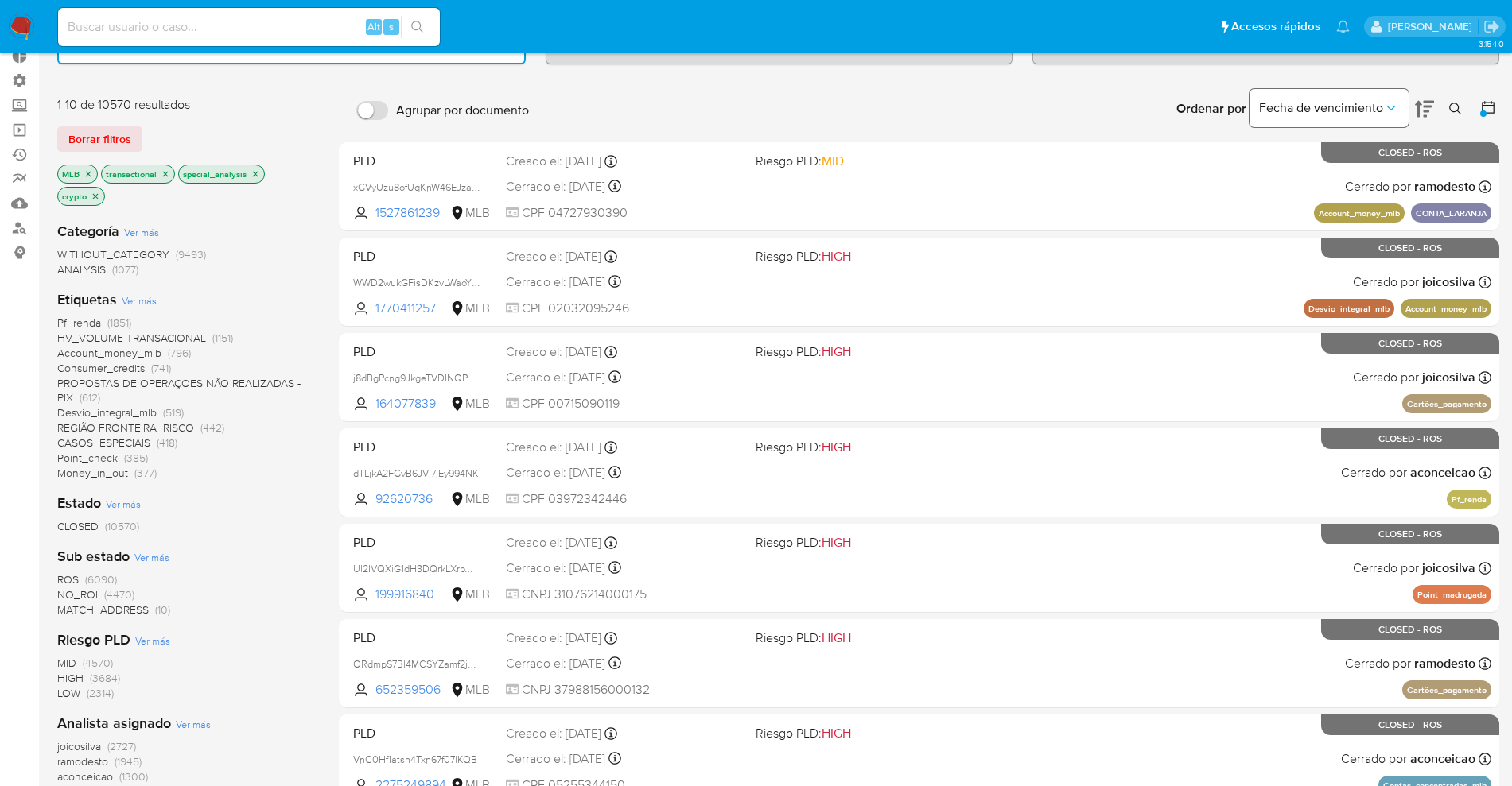
click at [1384, 114] on icon "Ordenar por" at bounding box center [1391, 107] width 15 height 15
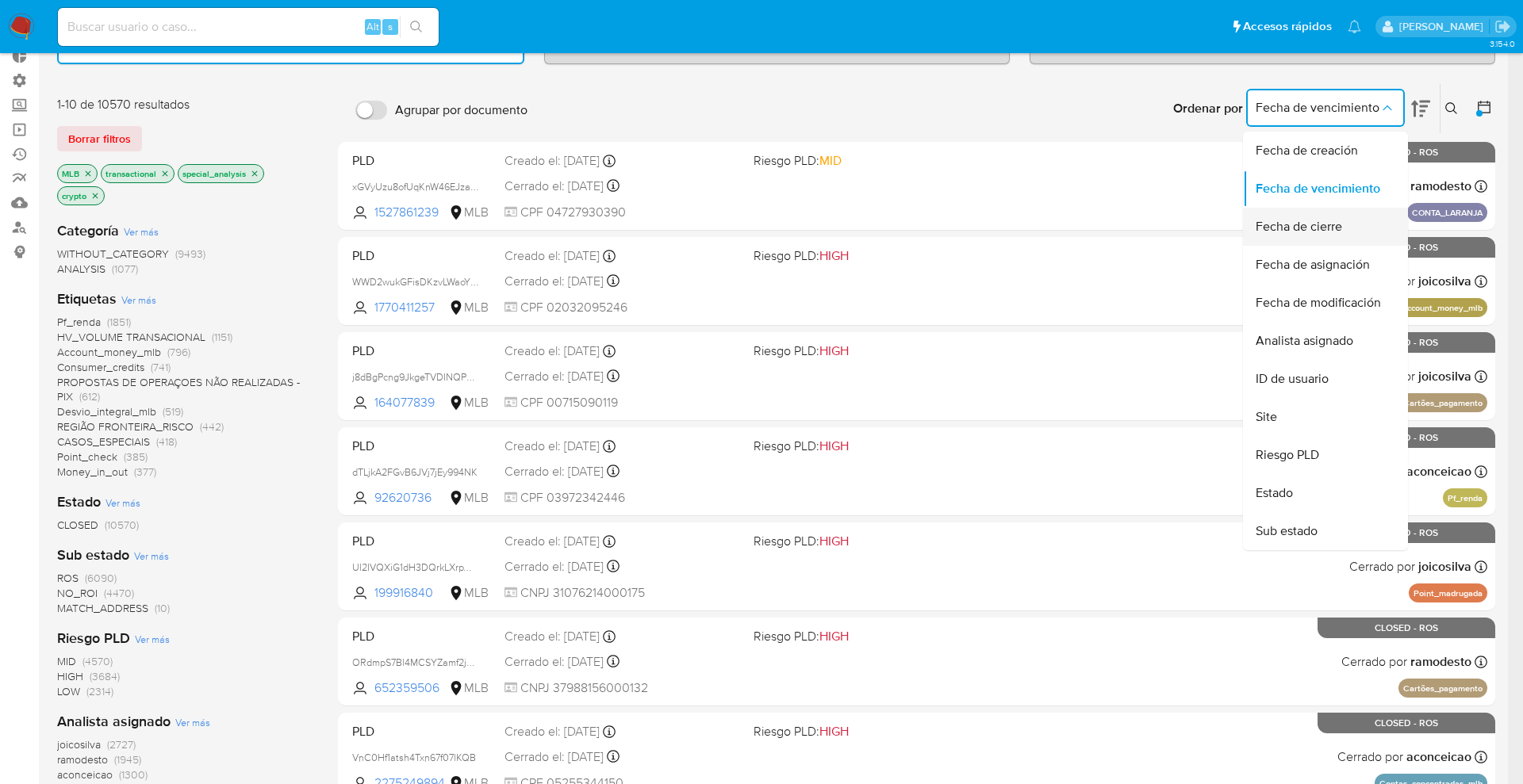
click at [1341, 228] on span "Fecha de cierre" at bounding box center [1298, 226] width 86 height 15
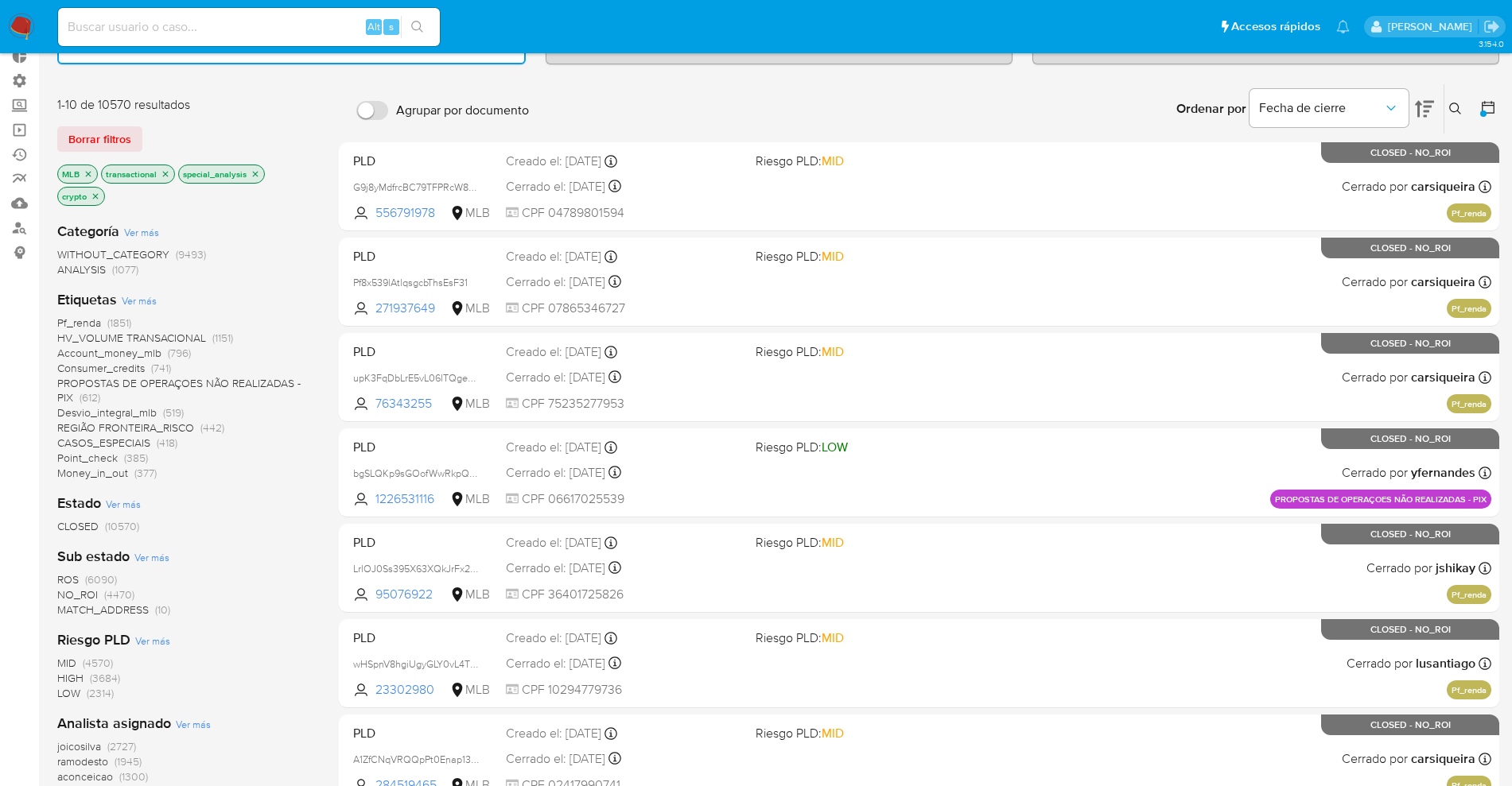
click at [1421, 110] on icon at bounding box center [1425, 108] width 19 height 19
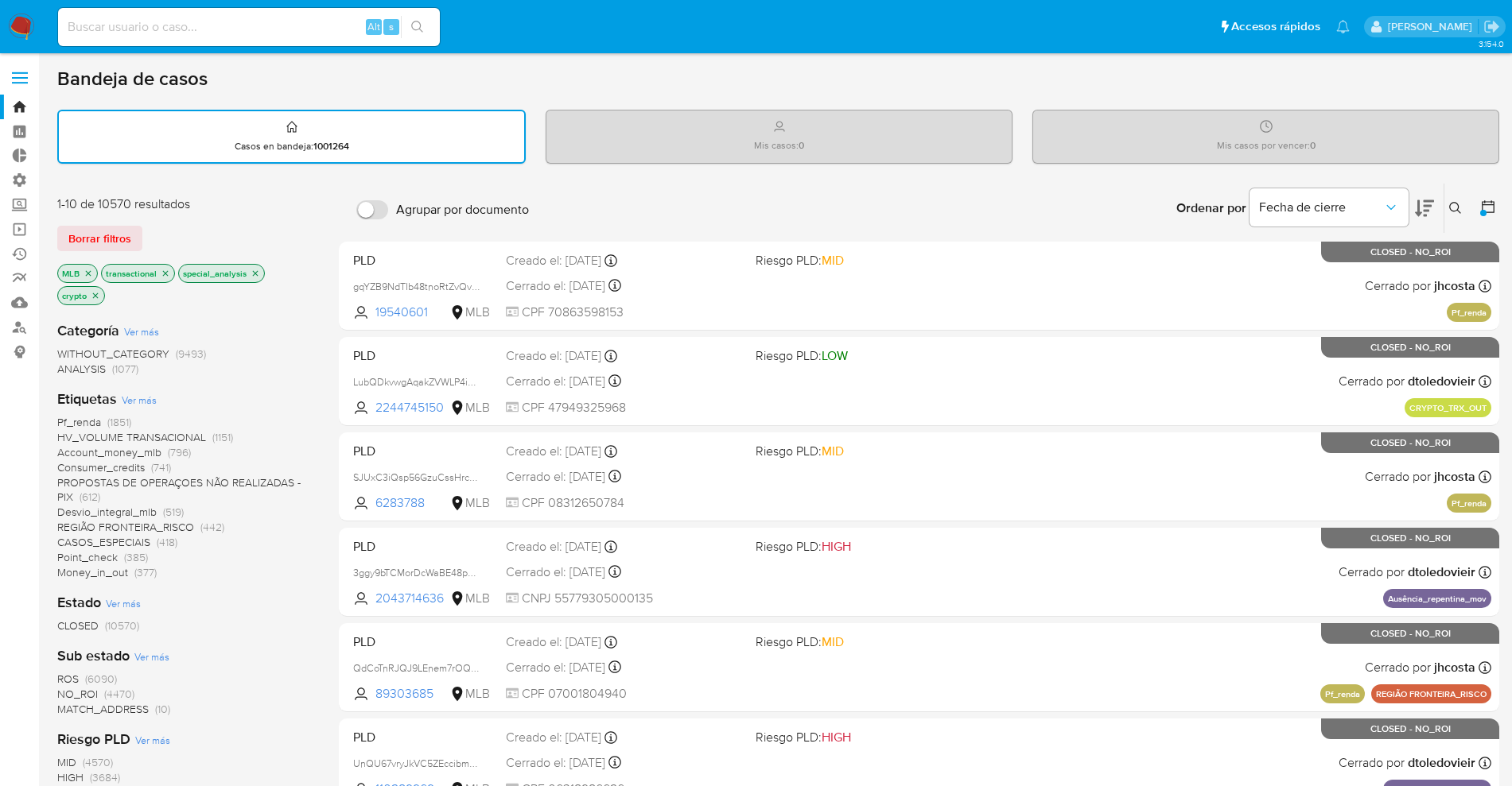
click at [367, 209] on input "Agrupar por documento" at bounding box center [371, 209] width 32 height 19
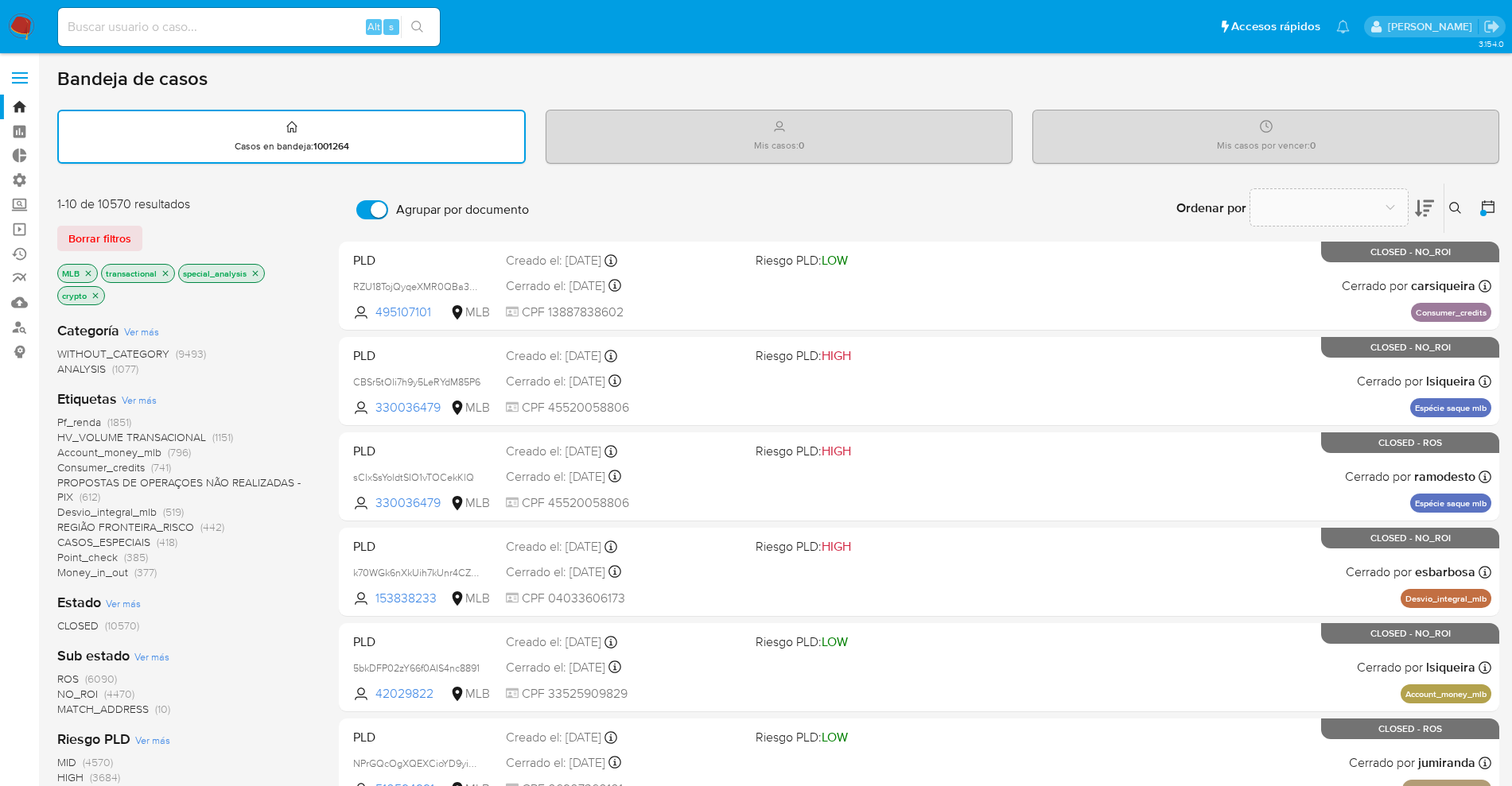
click at [371, 211] on input "Agrupar por documento" at bounding box center [371, 209] width 32 height 19
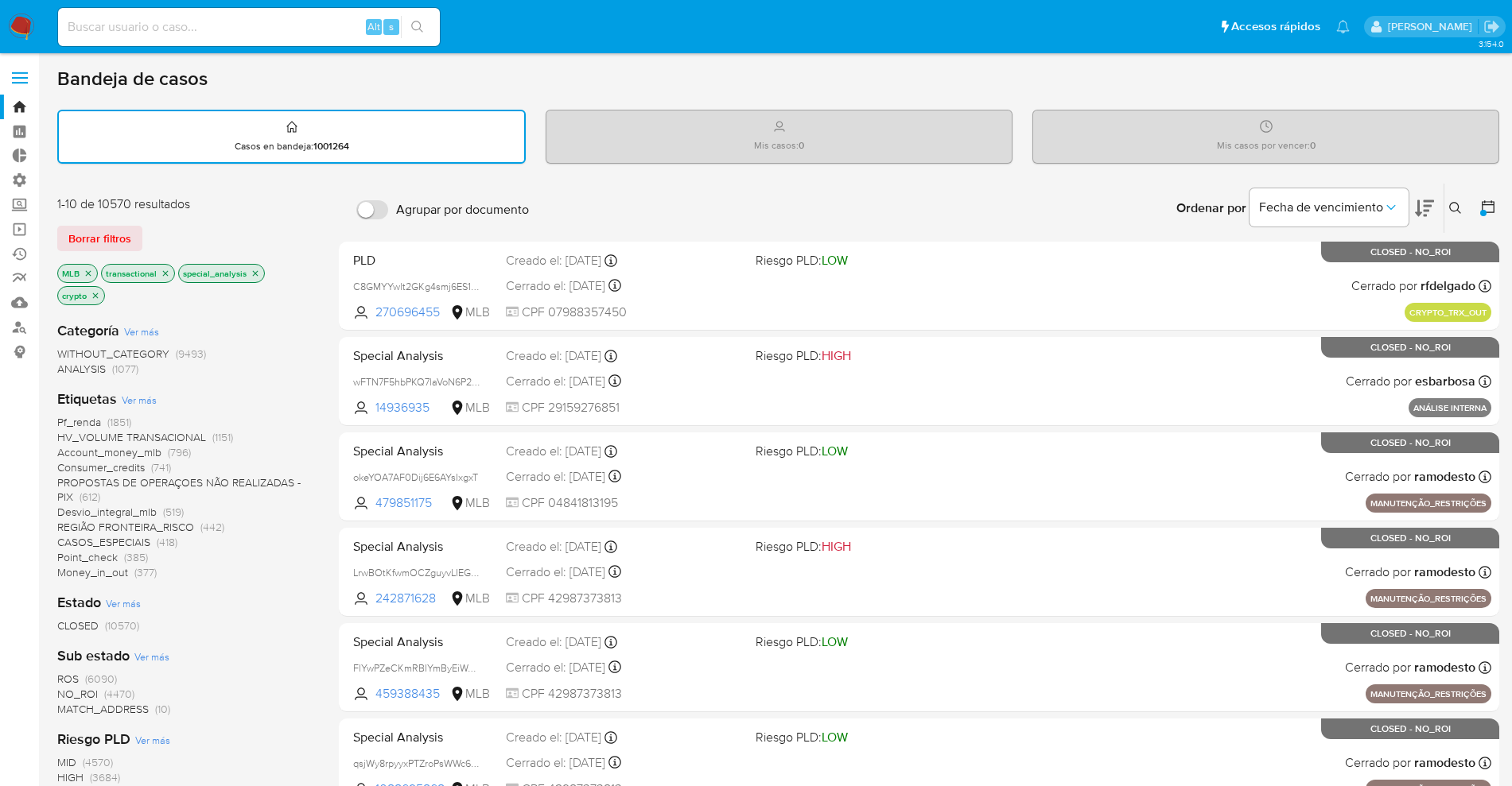
click at [371, 211] on input "Agrupar por documento" at bounding box center [371, 209] width 32 height 19
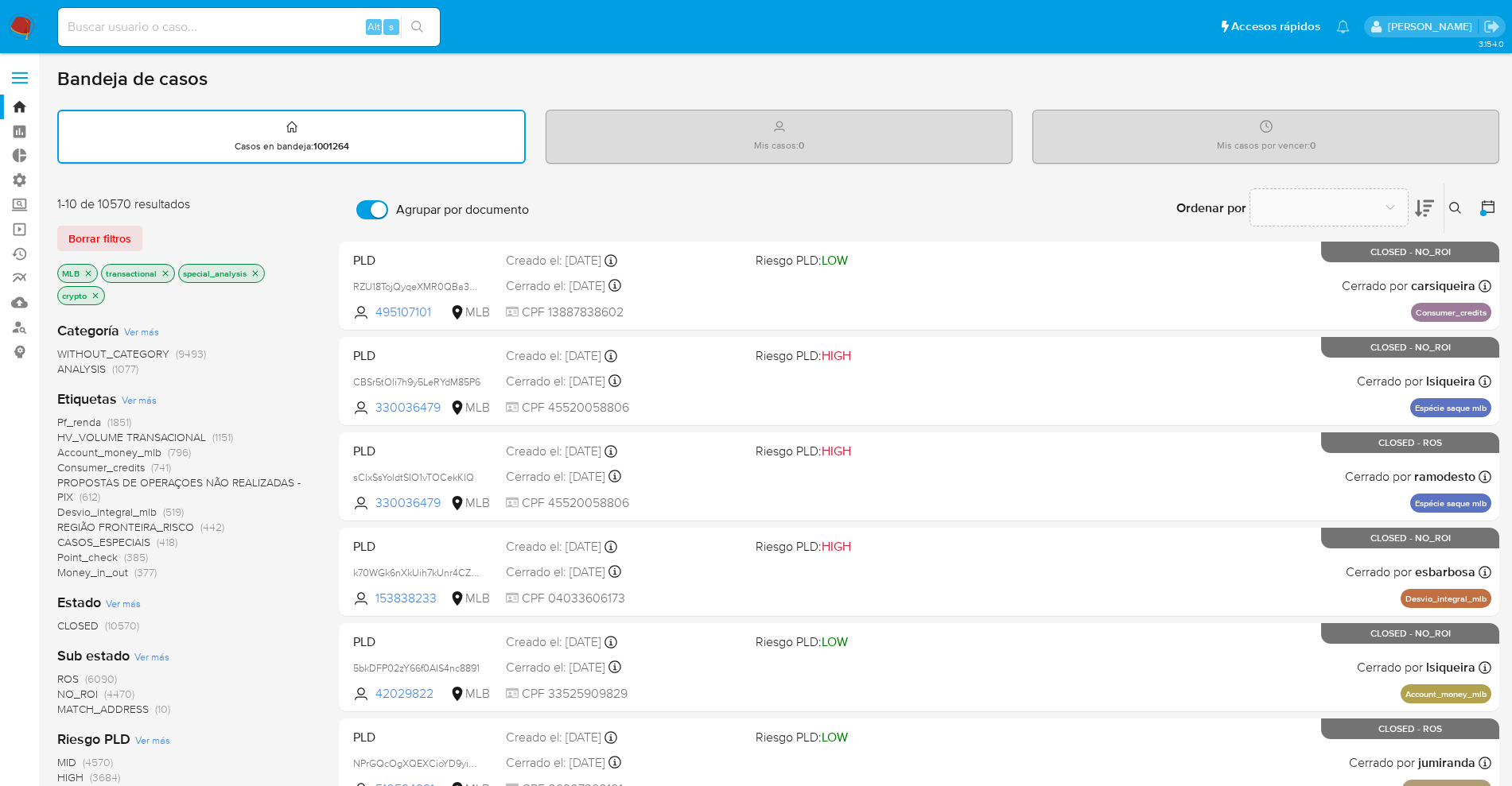
click at [375, 211] on input "Agrupar por documento" at bounding box center [371, 209] width 32 height 19
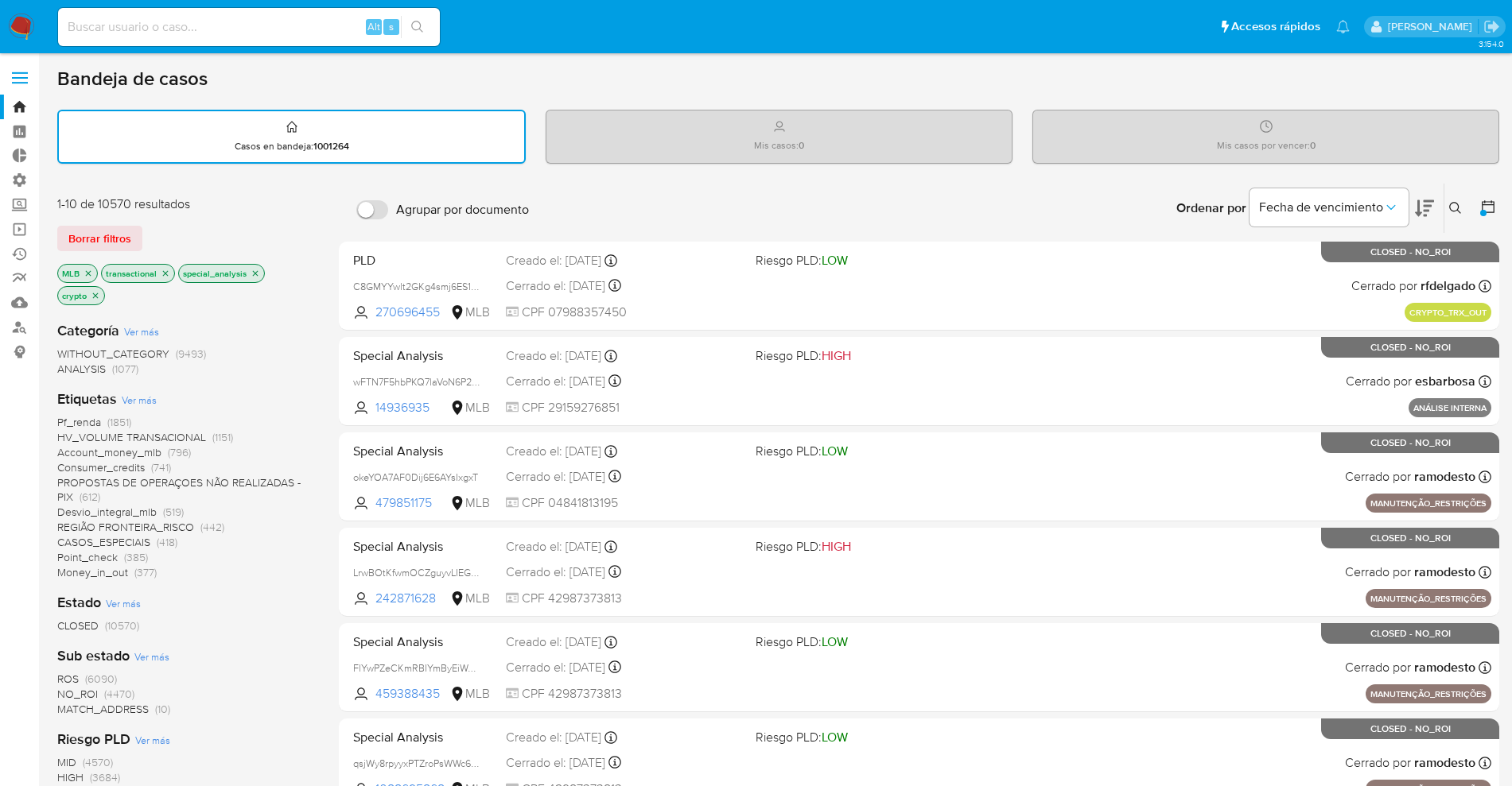
click at [234, 226] on div "Borrar filtros" at bounding box center [185, 238] width 255 height 25
click at [368, 205] on input "Agrupar por documento" at bounding box center [371, 209] width 32 height 19
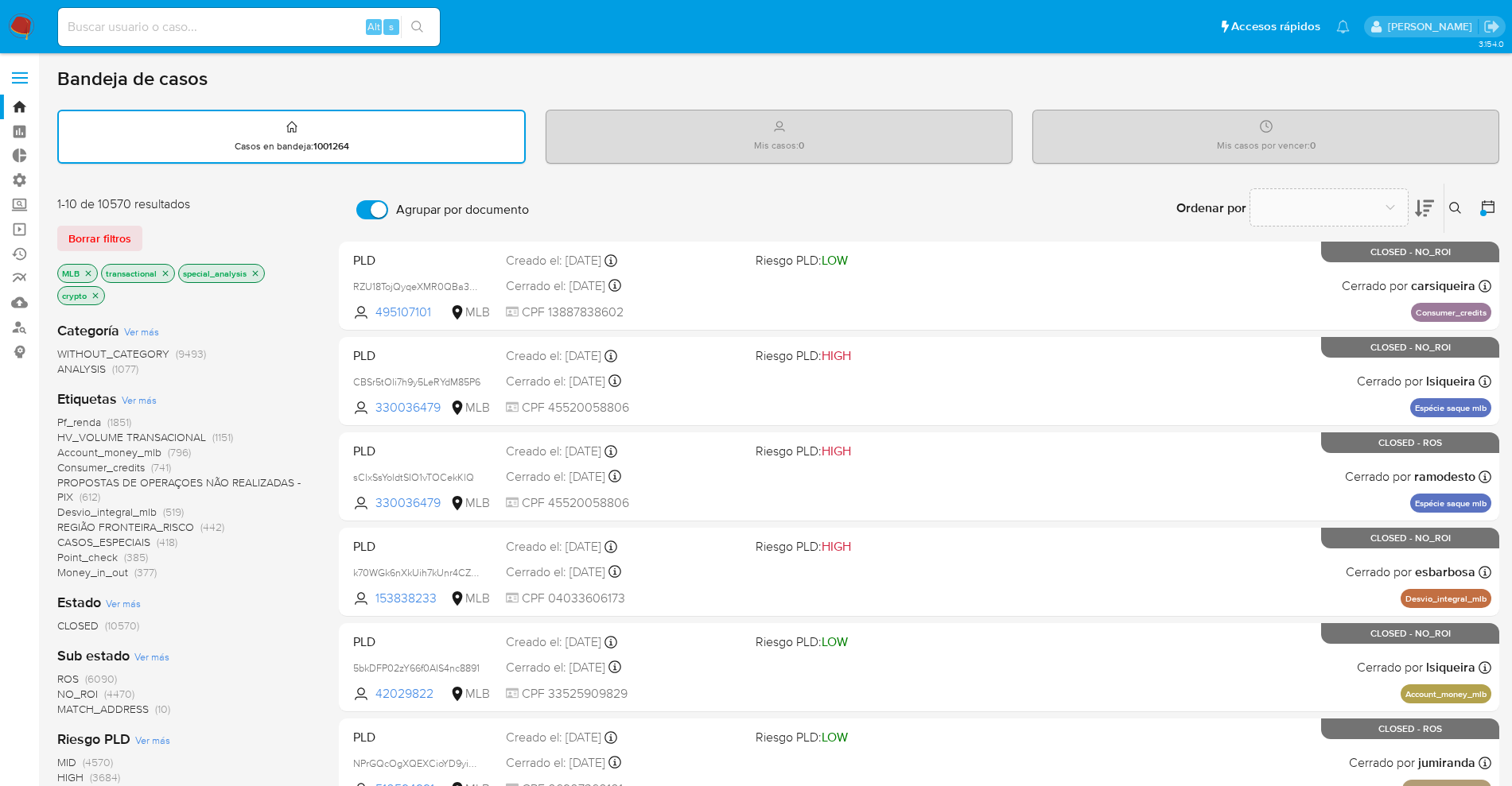
click at [368, 205] on input "Agrupar por documento" at bounding box center [371, 209] width 32 height 19
checkbox input "false"
